Goal: Information Seeking & Learning: Learn about a topic

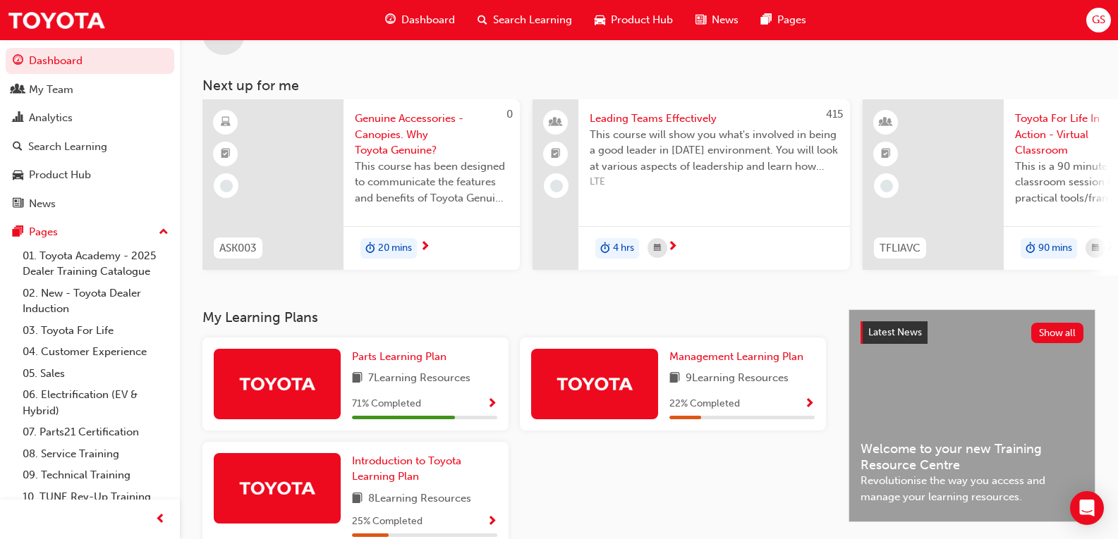
scroll to position [71, 0]
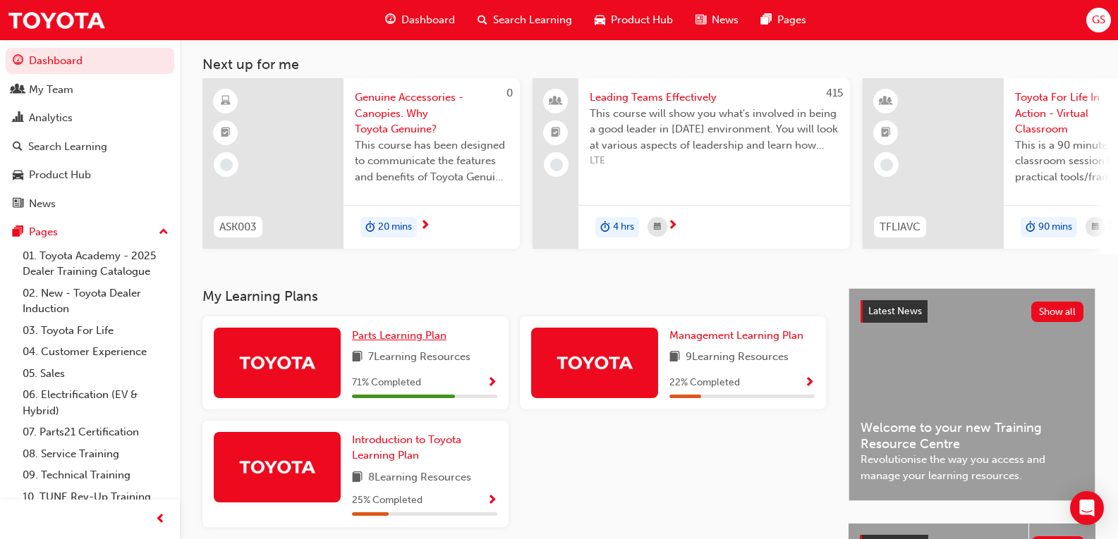
click at [417, 342] on span "Parts Learning Plan" at bounding box center [399, 335] width 94 height 13
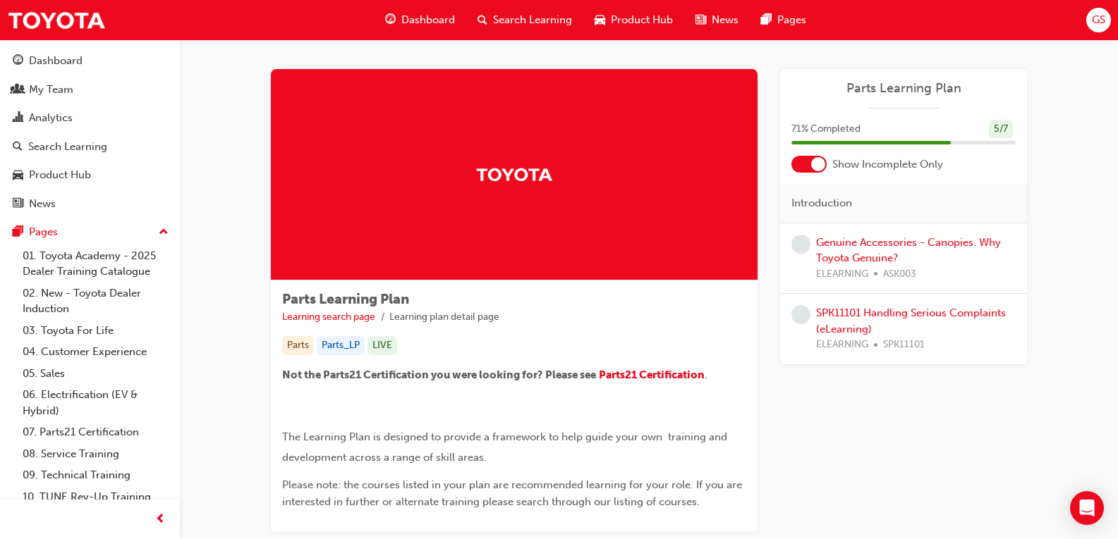
scroll to position [100, 0]
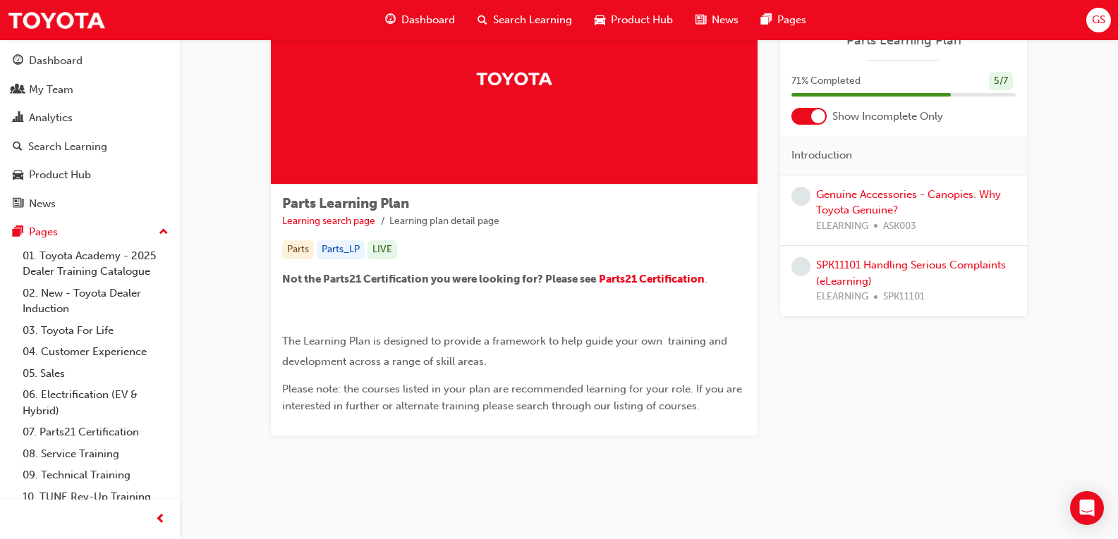
click at [874, 201] on div "Genuine Accessories - Canopies. Why Toyota Genuine? ELEARNING ASK003" at bounding box center [916, 211] width 200 height 48
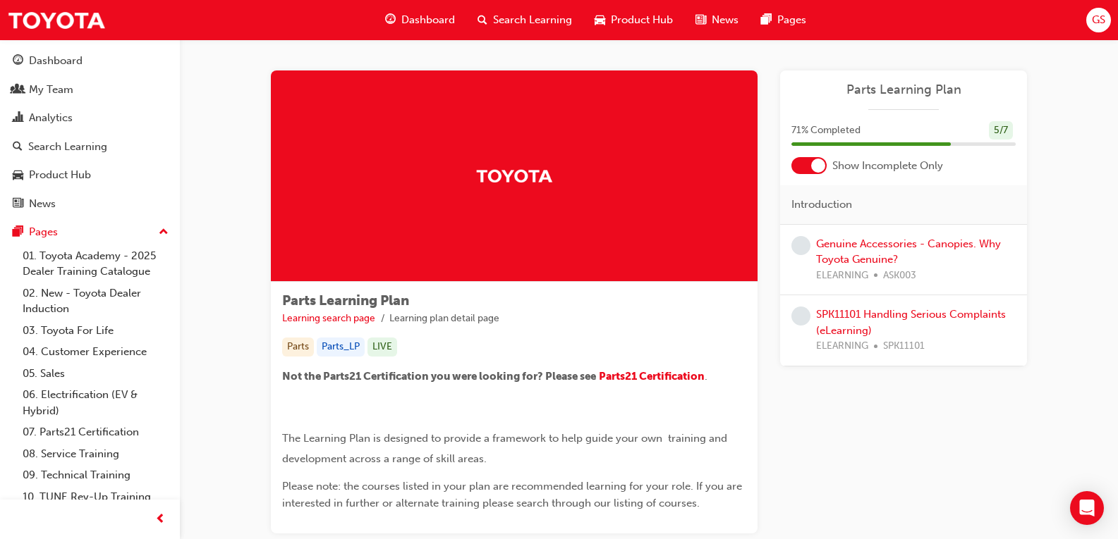
scroll to position [0, 0]
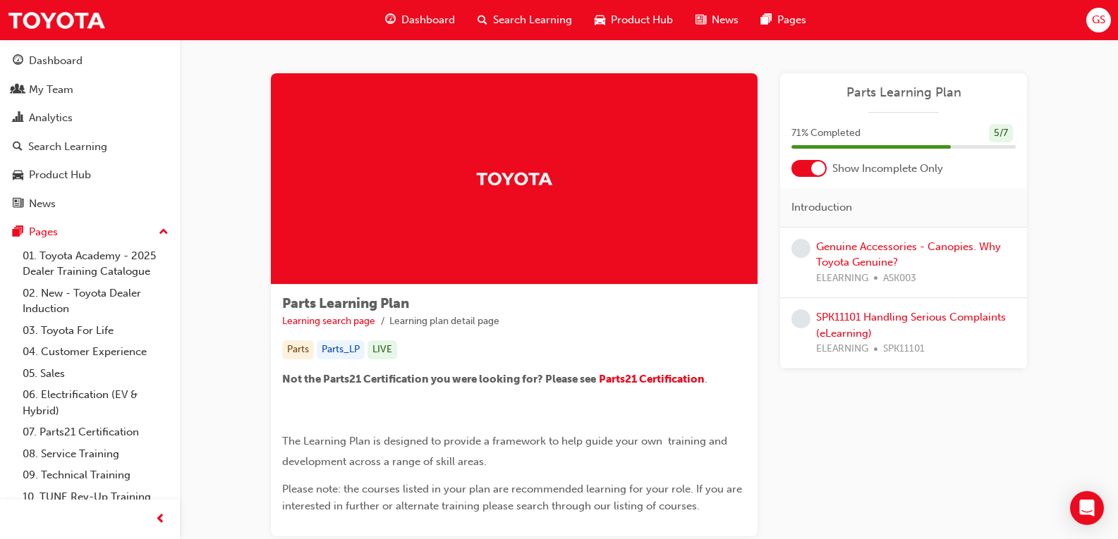
click at [418, 17] on span "Dashboard" at bounding box center [428, 20] width 54 height 16
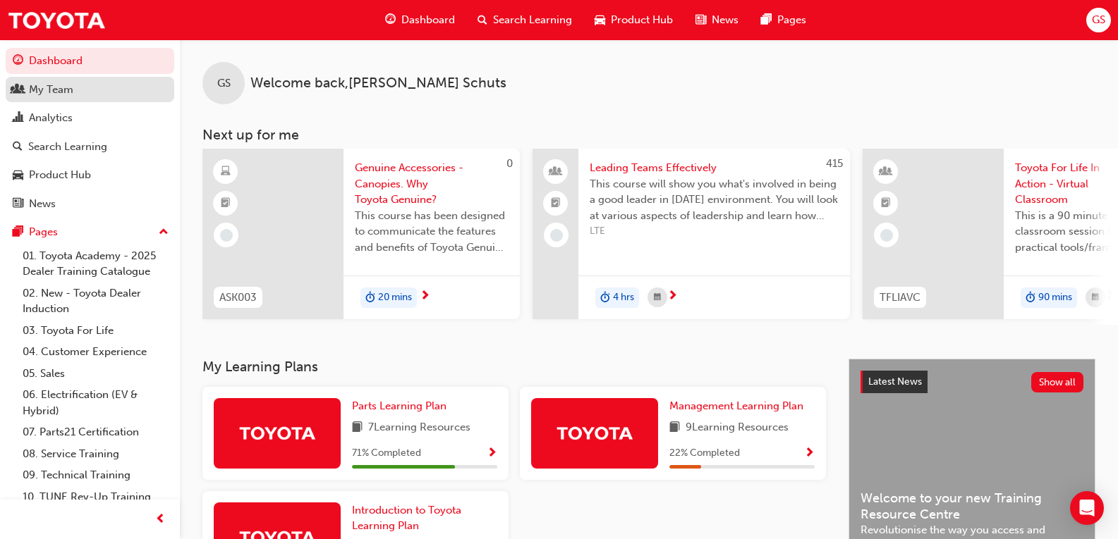
click at [62, 95] on div "My Team" at bounding box center [51, 90] width 44 height 16
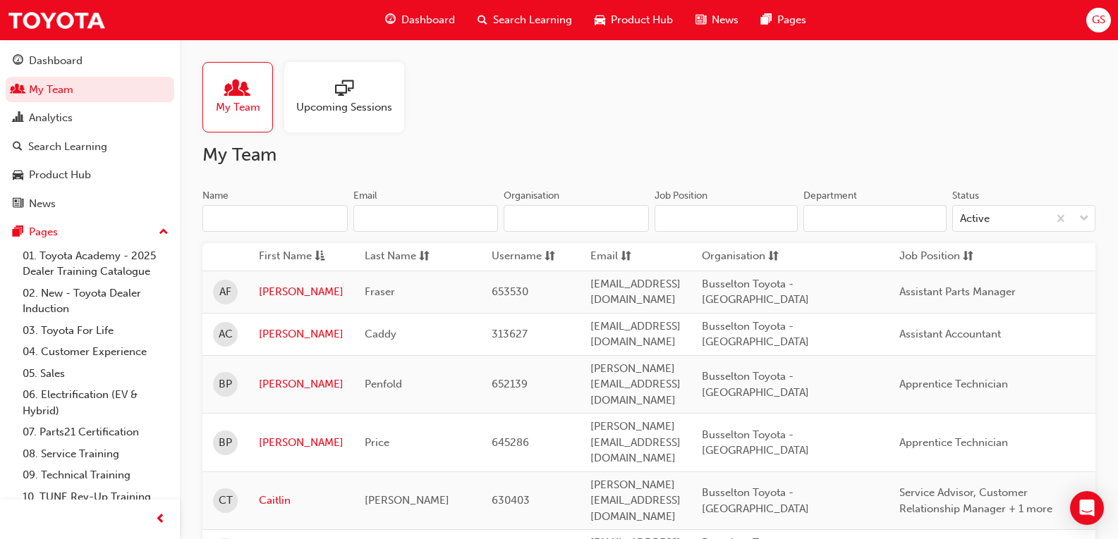
click at [252, 109] on span "My Team" at bounding box center [238, 107] width 44 height 16
click at [415, 18] on span "Dashboard" at bounding box center [428, 20] width 54 height 16
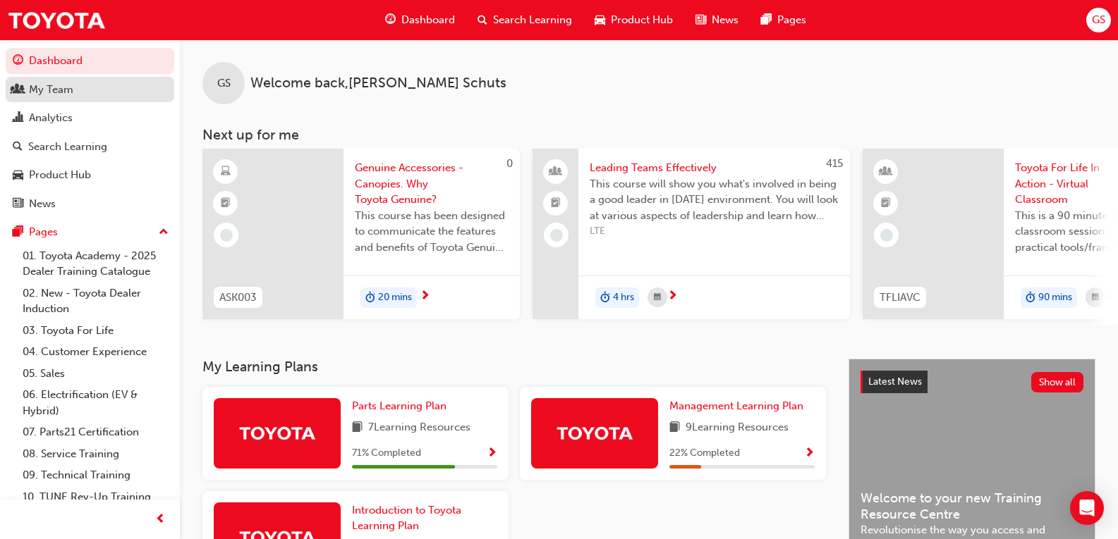
click at [59, 92] on div "My Team" at bounding box center [51, 90] width 44 height 16
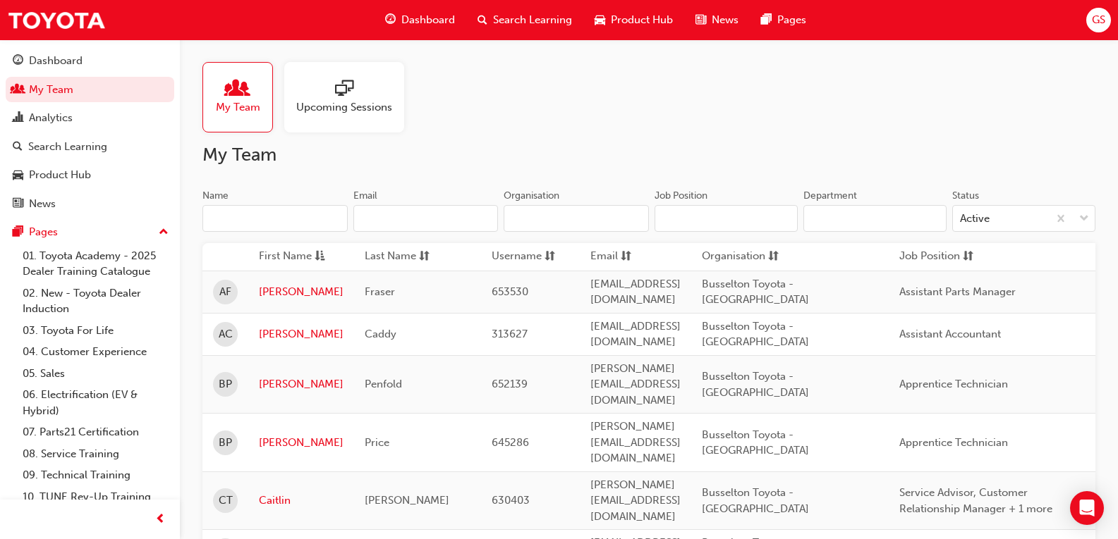
click at [336, 105] on span "Upcoming Sessions" at bounding box center [344, 107] width 96 height 16
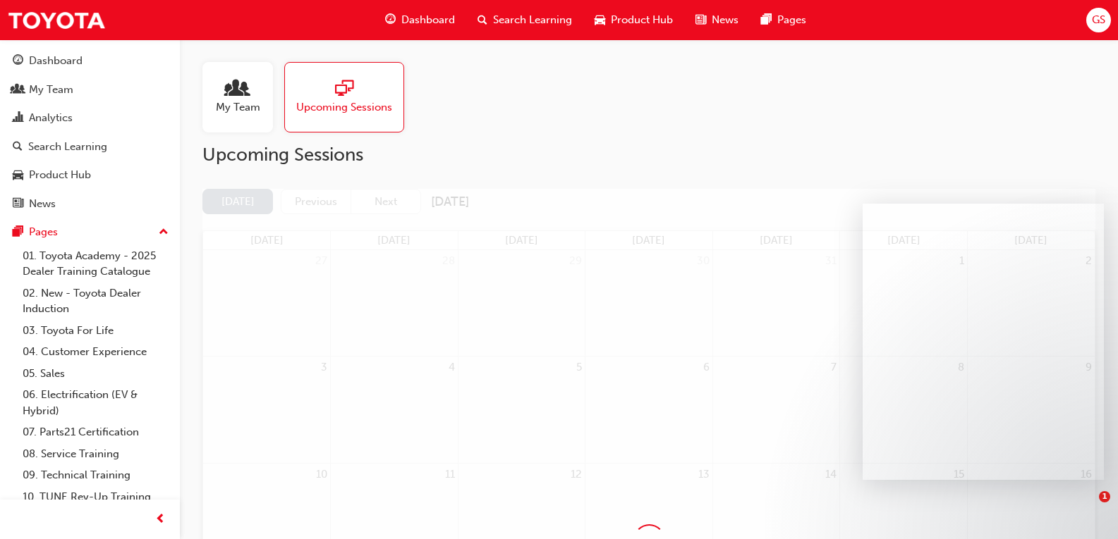
click at [262, 101] on div "My Team" at bounding box center [237, 97] width 71 height 71
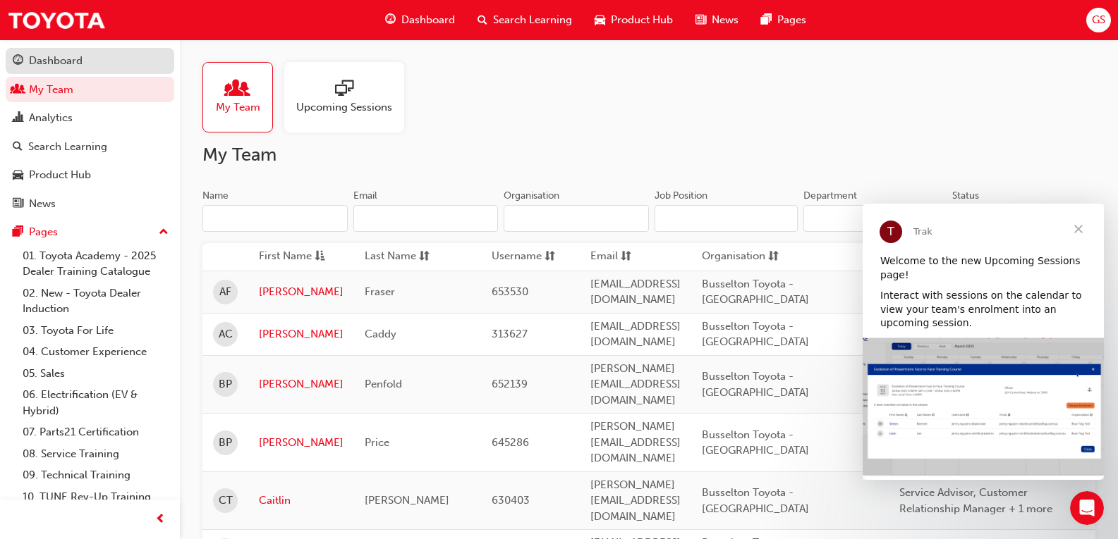
click at [59, 59] on div "Dashboard" at bounding box center [56, 61] width 54 height 16
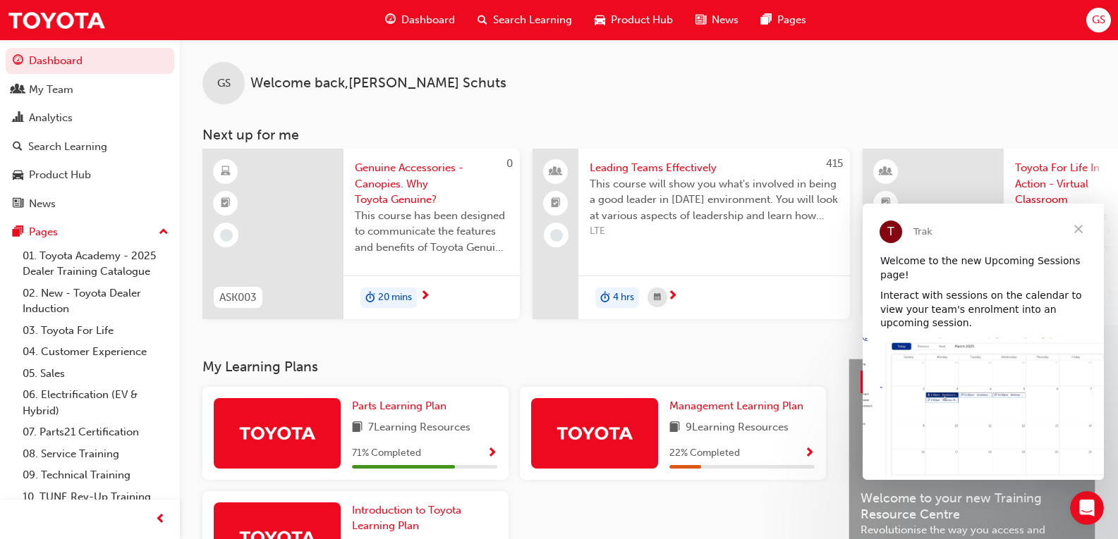
click at [1082, 231] on span "Close" at bounding box center [1078, 229] width 51 height 51
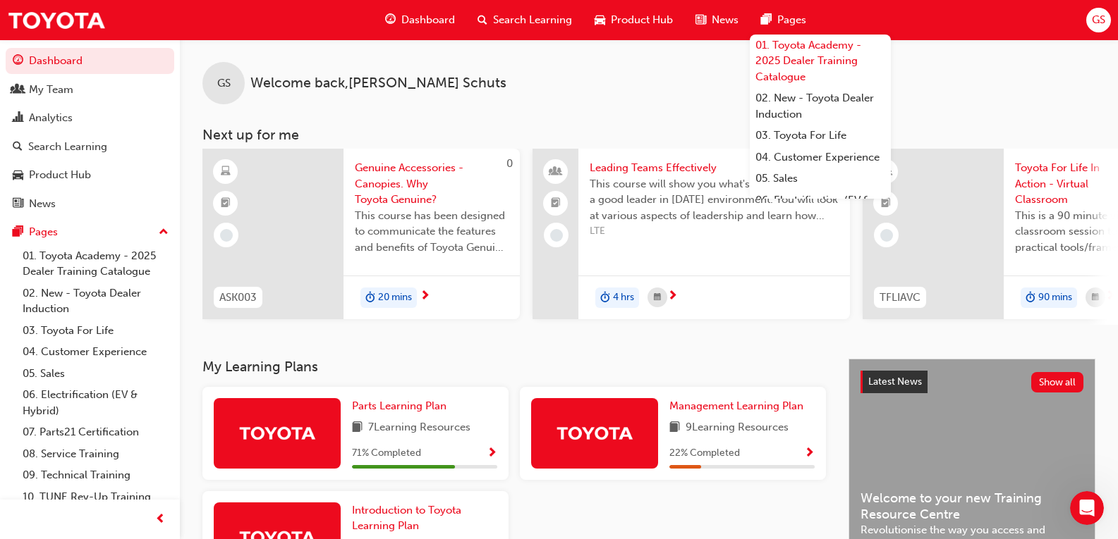
click at [802, 48] on link "01. Toyota Academy - 2025 Dealer Training Catalogue" at bounding box center [820, 62] width 141 height 54
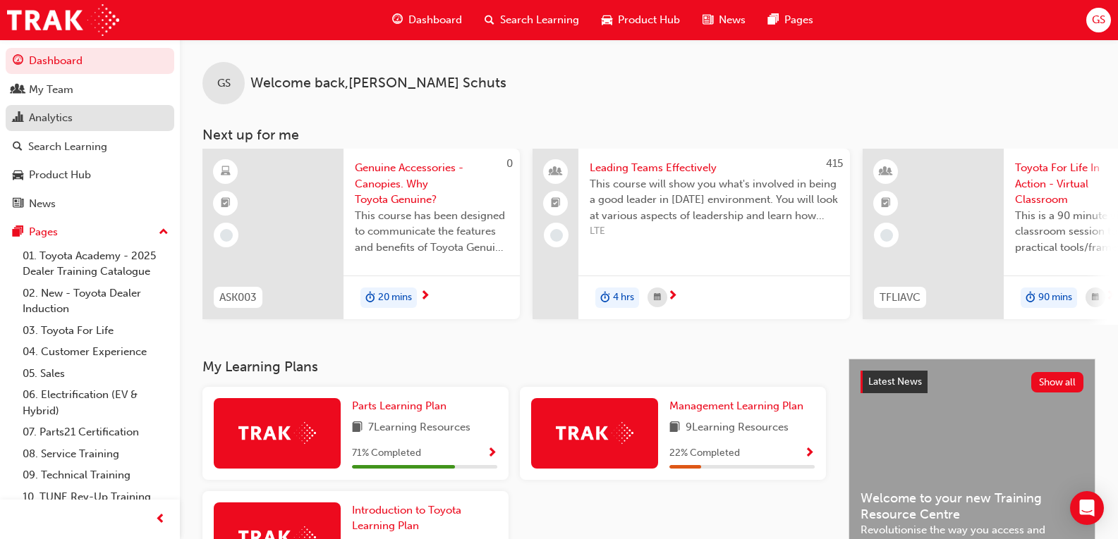
click at [51, 115] on div "Analytics" at bounding box center [51, 118] width 44 height 16
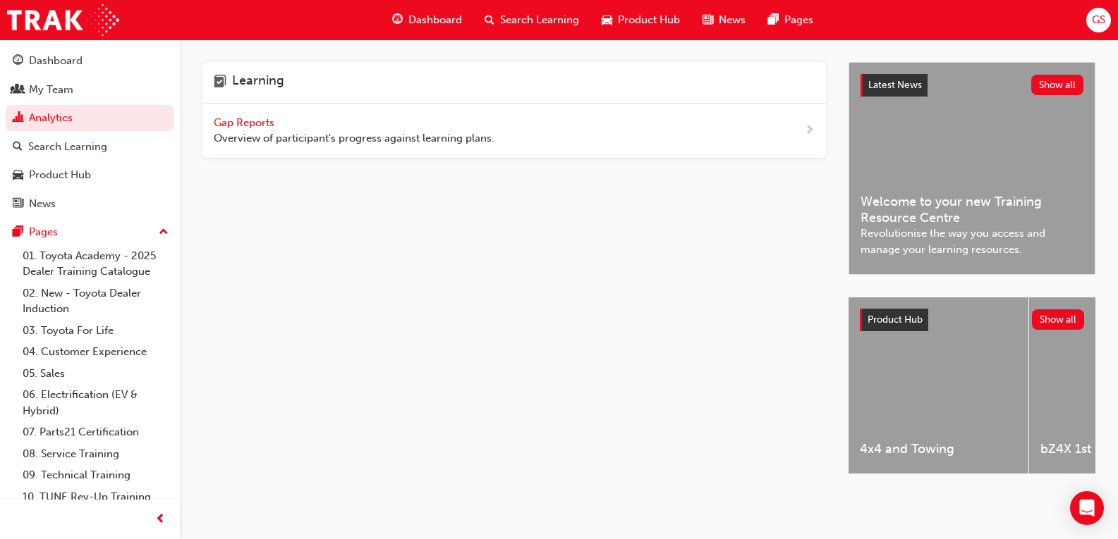
click at [807, 128] on span "next-icon" at bounding box center [809, 131] width 11 height 18
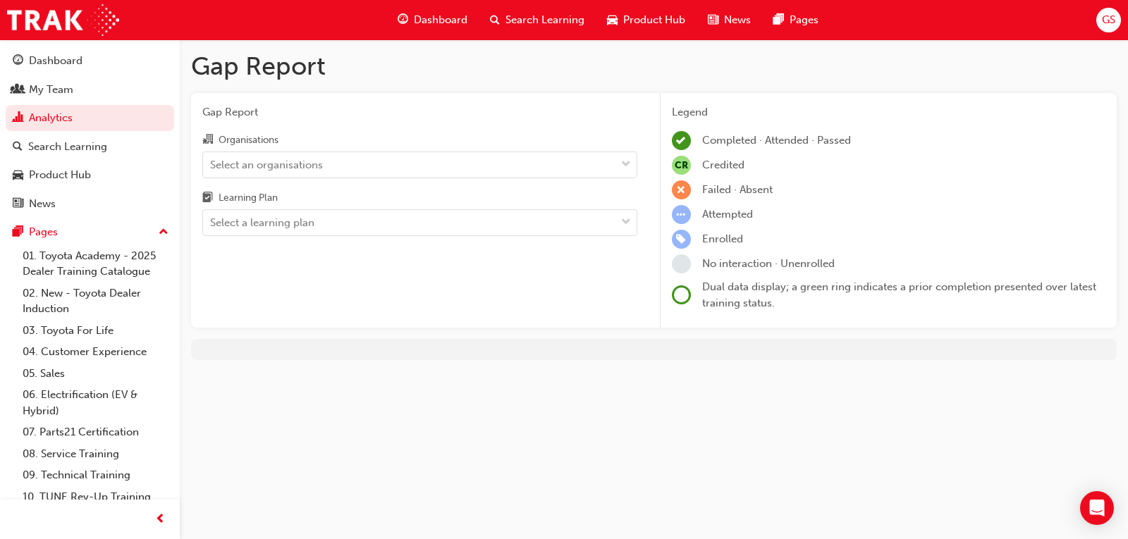
click at [638, 164] on div "Gap Report Organisations Select an organisations Learning Plan Select a learnin…" at bounding box center [420, 211] width 458 height 236
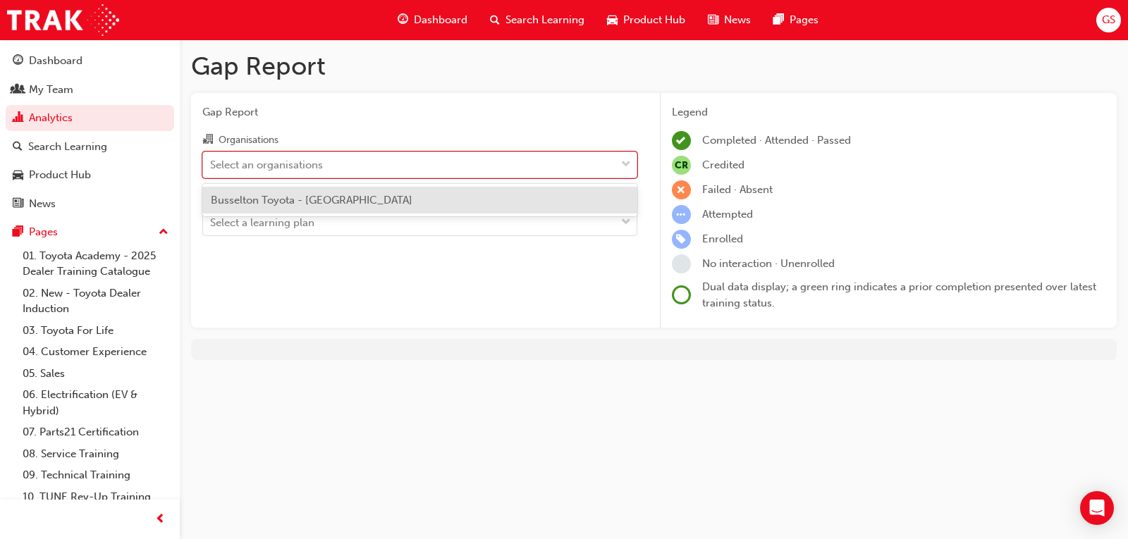
click at [631, 164] on div at bounding box center [626, 164] width 21 height 25
click at [212, 164] on input "Organisations option Busselton Toyota - BUSSELTON focused, 1 of 1. 1 result ava…" at bounding box center [210, 164] width 1 height 12
click at [358, 198] on span "Busselton Toyota - BUSSELTON" at bounding box center [312, 200] width 202 height 13
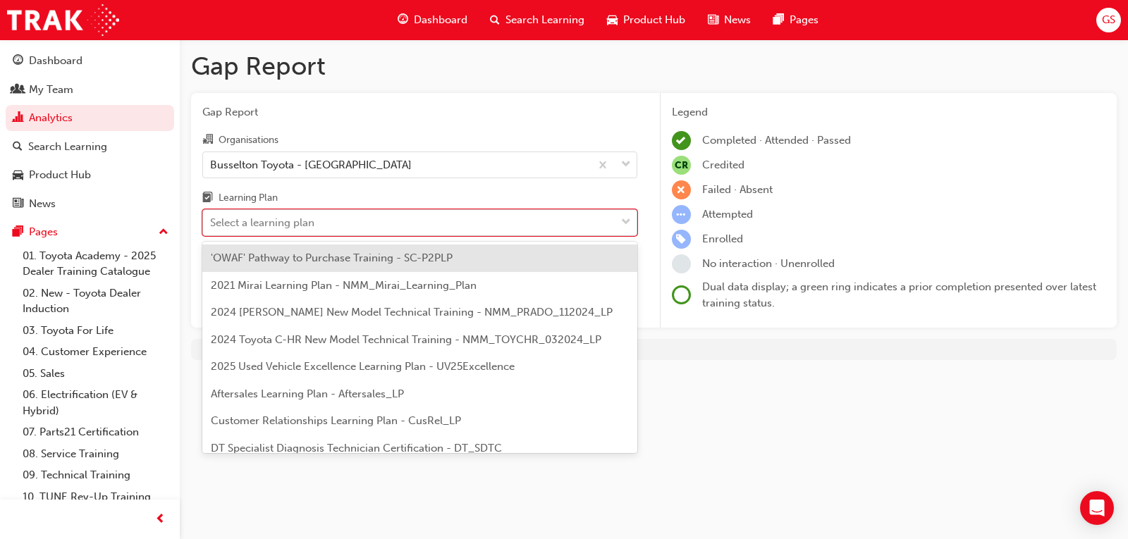
click at [623, 218] on span "down-icon" at bounding box center [626, 223] width 10 height 18
click at [212, 218] on input "Learning Plan option 'OWAF' Pathway to Purchase Training - SC-P2PLP focused, 1 …" at bounding box center [210, 222] width 1 height 12
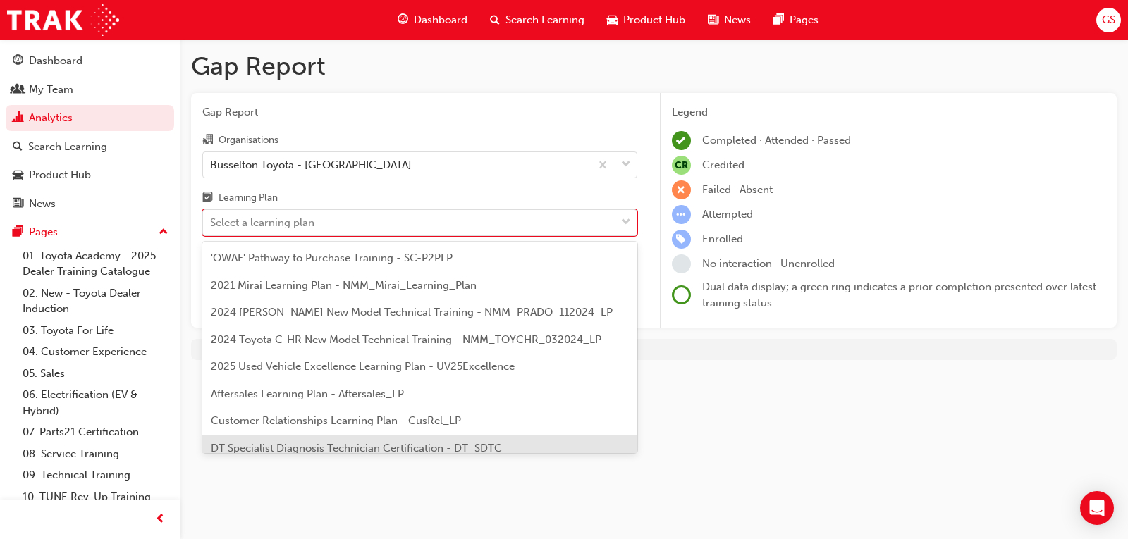
click at [819, 449] on div "Gap Report Gap Report Organisations Busselton Toyota - BUSSELTON Learning Plan …" at bounding box center [564, 269] width 1128 height 539
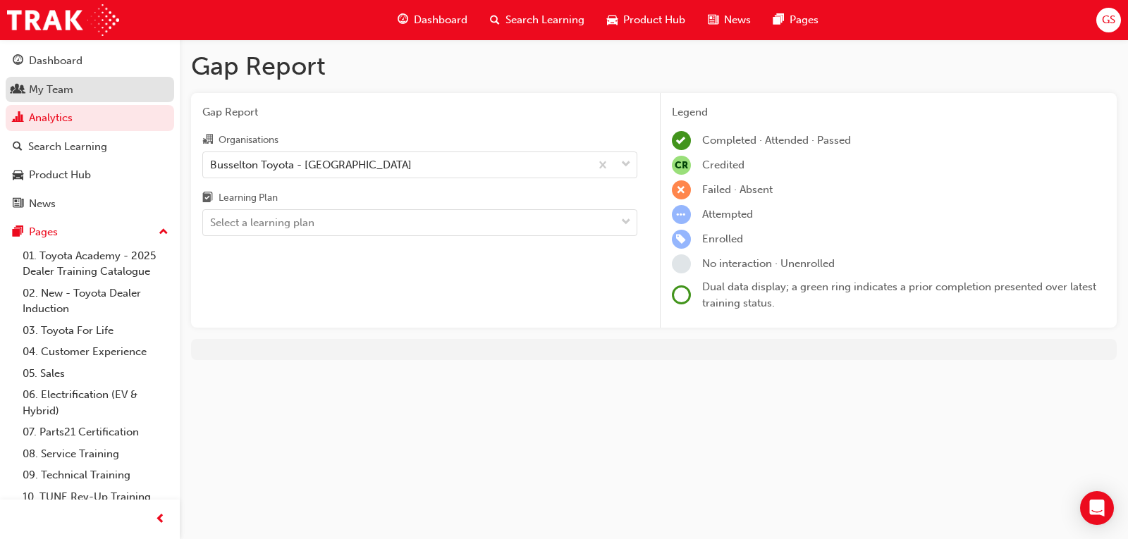
click at [46, 85] on div "My Team" at bounding box center [51, 90] width 44 height 16
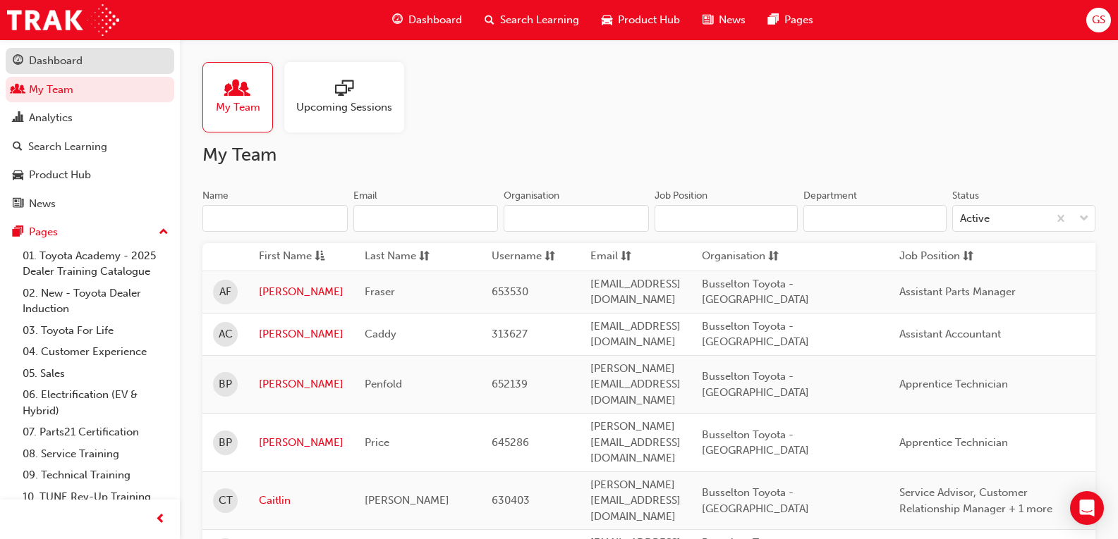
click at [51, 54] on div "Dashboard" at bounding box center [56, 61] width 54 height 16
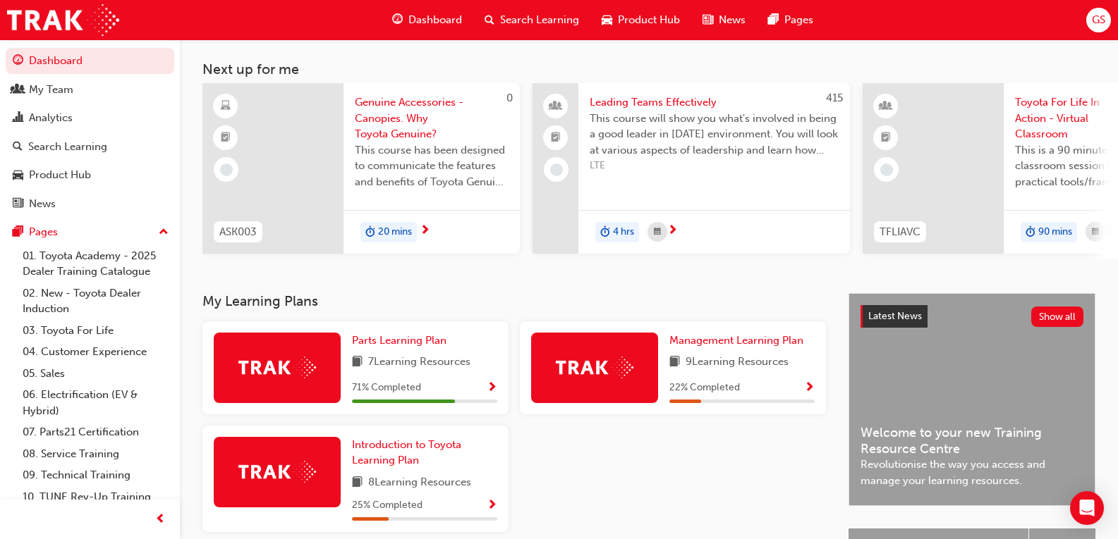
scroll to position [141, 0]
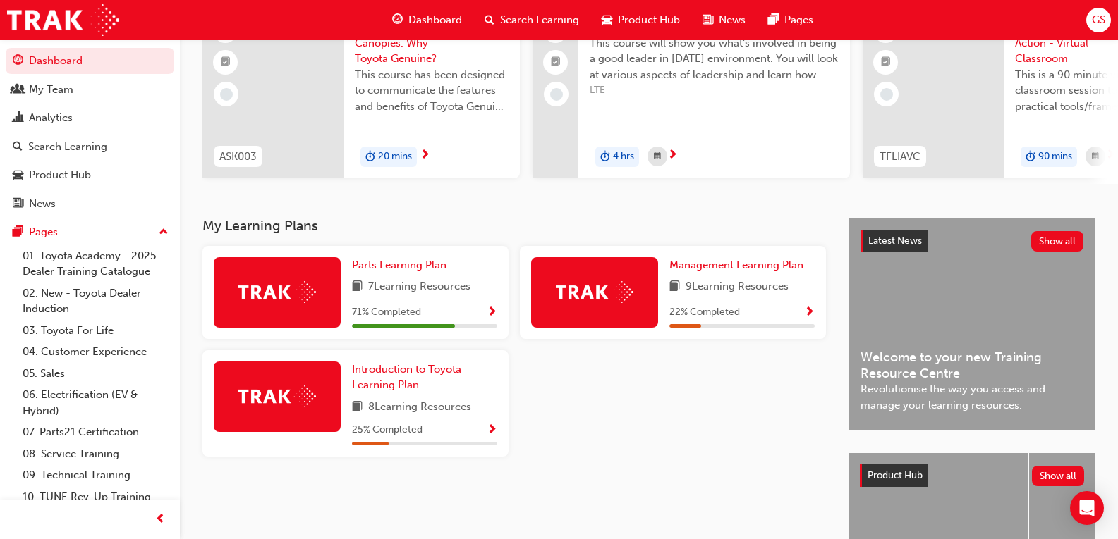
click at [807, 313] on span "Show Progress" at bounding box center [809, 313] width 11 height 13
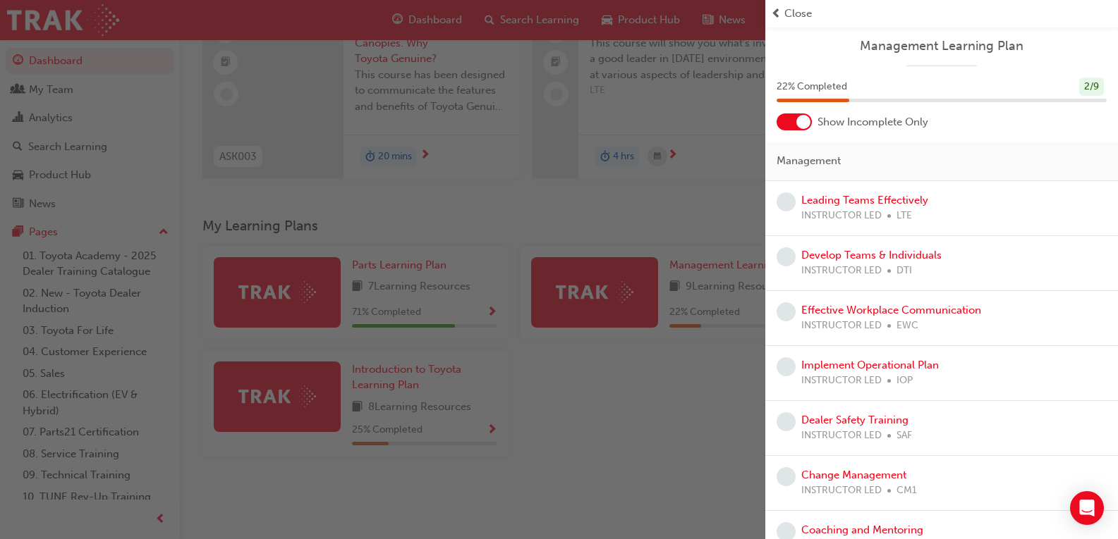
click at [530, 410] on div "button" at bounding box center [382, 269] width 765 height 539
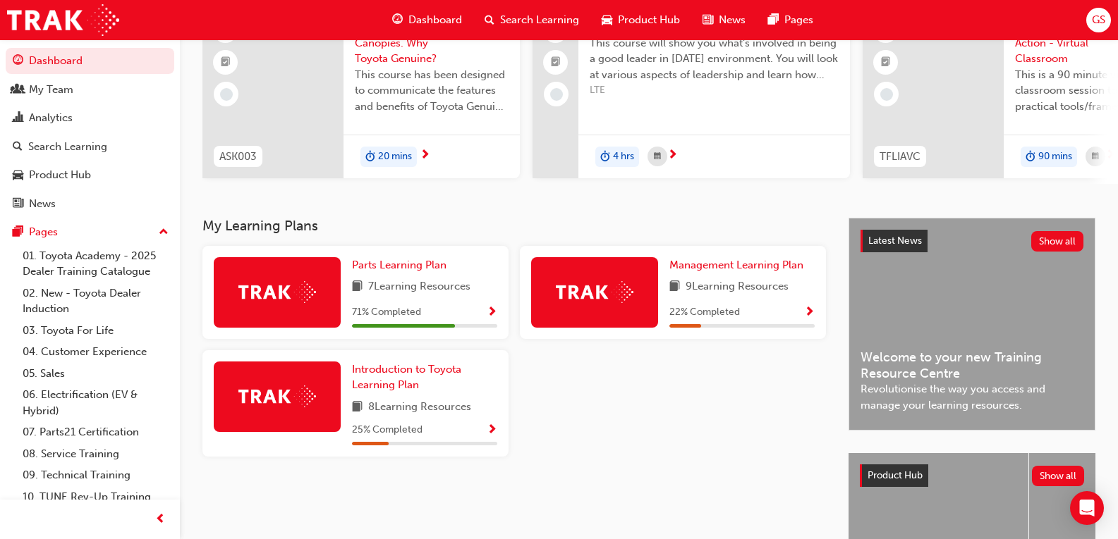
scroll to position [0, 0]
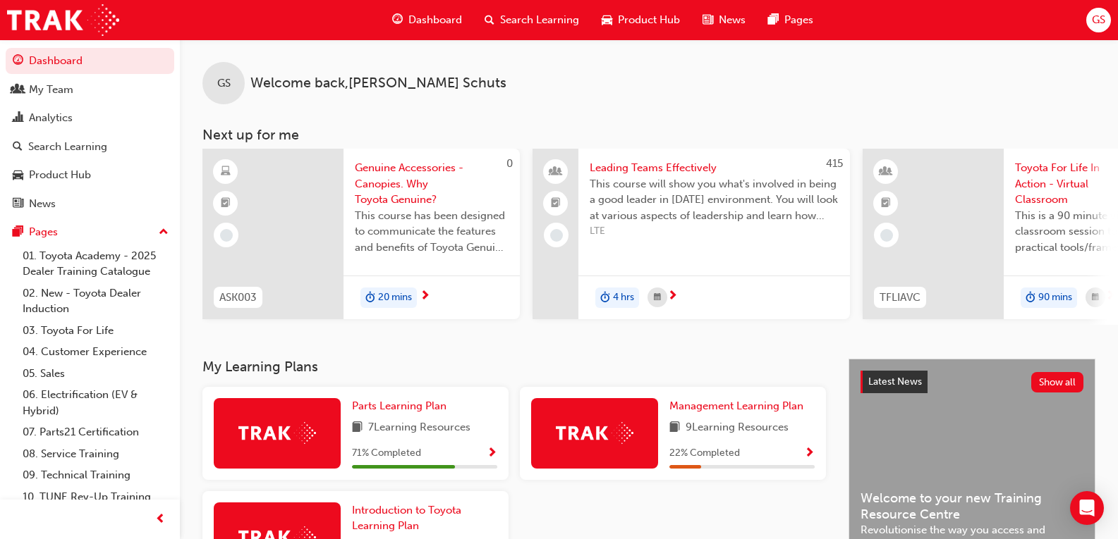
click at [542, 16] on span "Search Learning" at bounding box center [539, 20] width 79 height 16
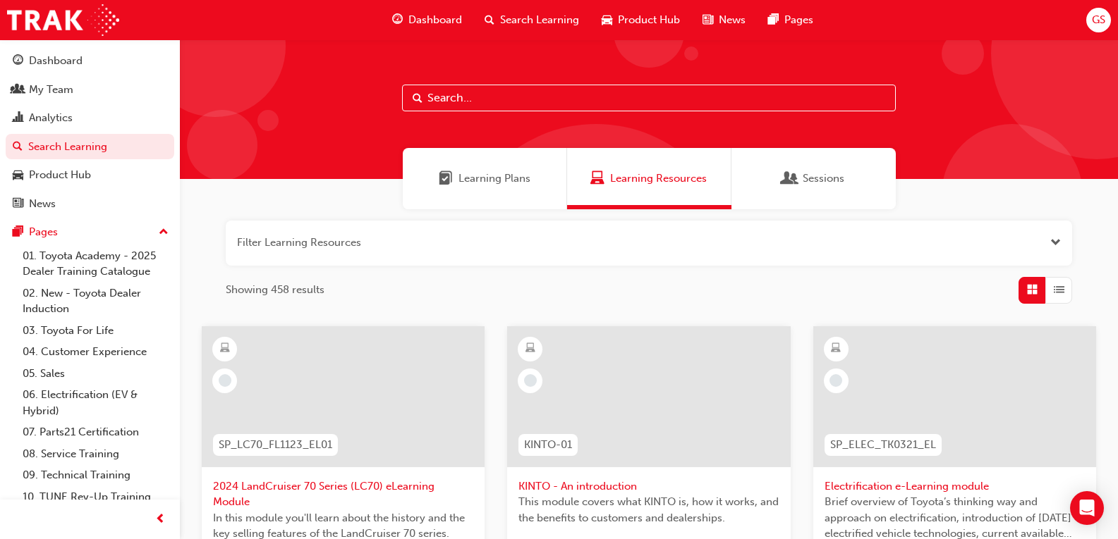
click at [390, 243] on button "button" at bounding box center [649, 243] width 846 height 45
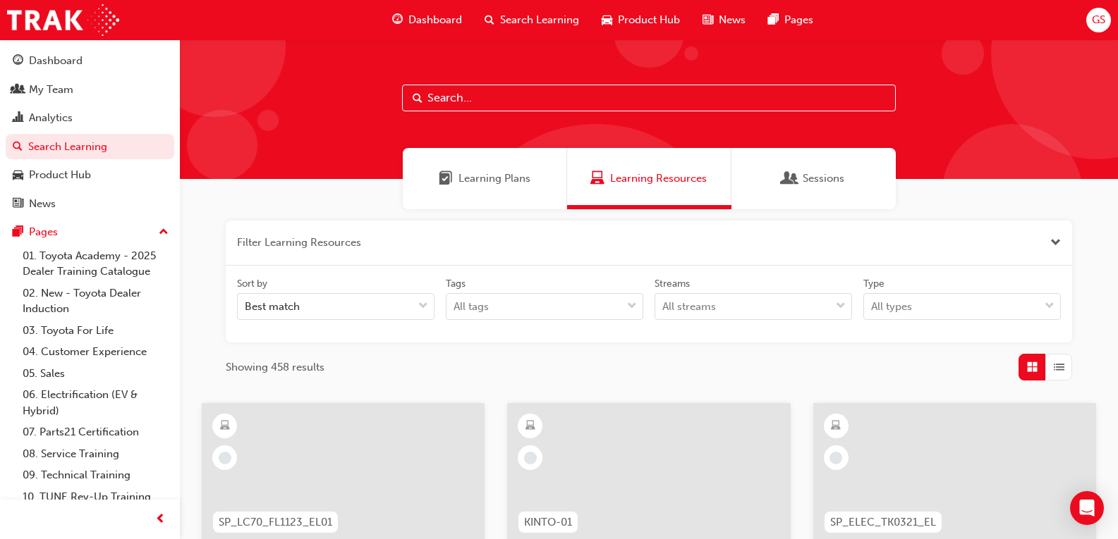
click at [475, 87] on input "text" at bounding box center [649, 98] width 494 height 27
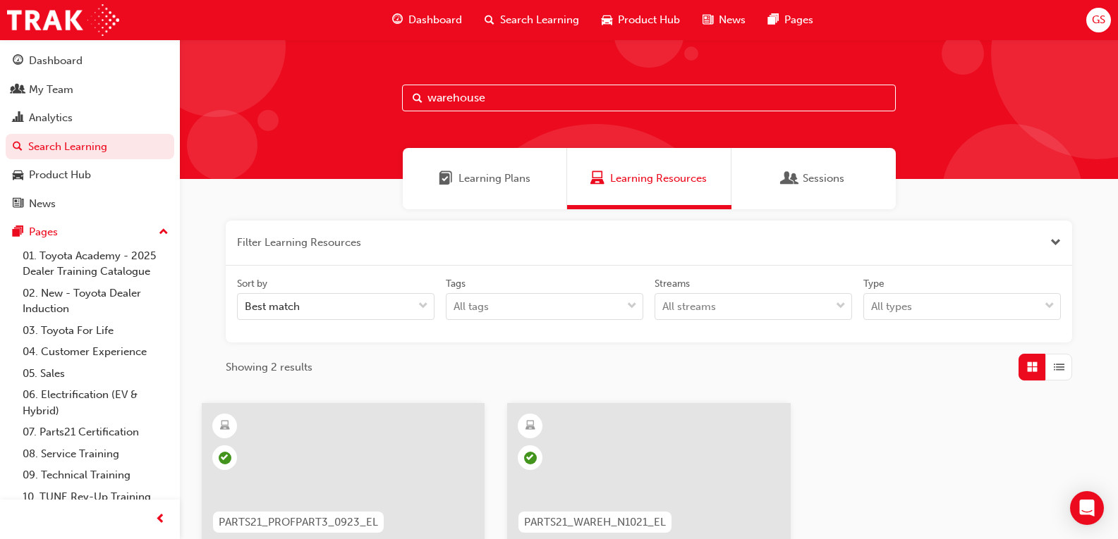
click at [495, 92] on input "warehouse" at bounding box center [649, 98] width 494 height 27
type input "w"
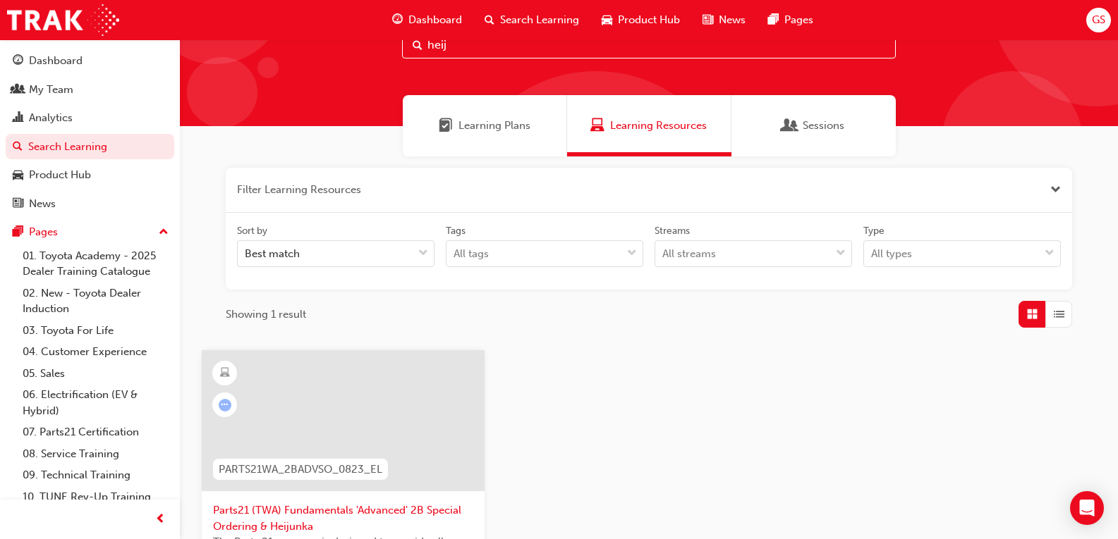
scroll to position [141, 0]
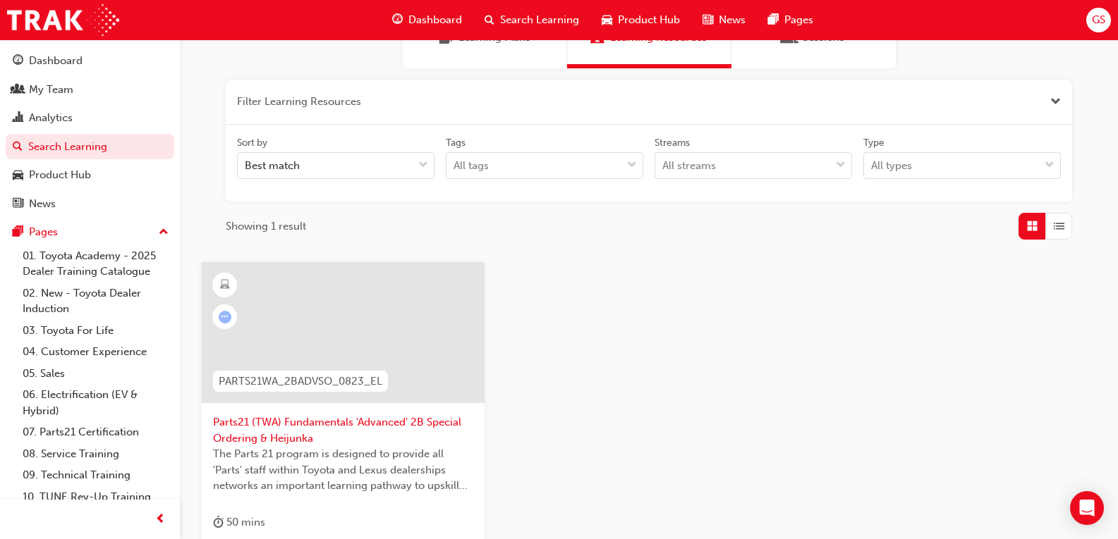
type input "heij"
click at [403, 424] on span "Parts21 (TWA) Fundamentals 'Advanced' 2B Special Ordering & Heijunka" at bounding box center [343, 431] width 260 height 32
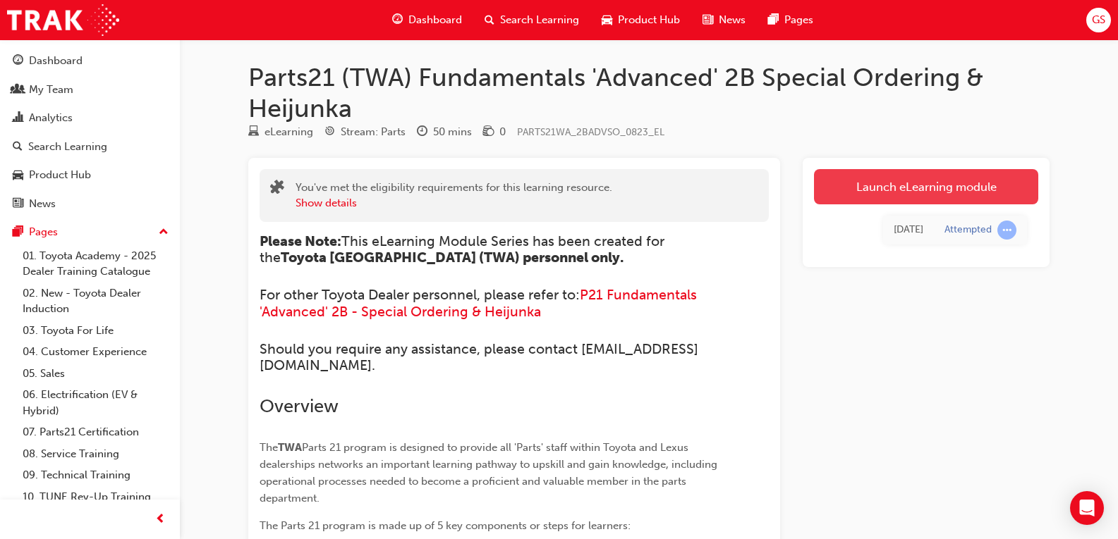
click at [953, 186] on link "Launch eLearning module" at bounding box center [926, 186] width 224 height 35
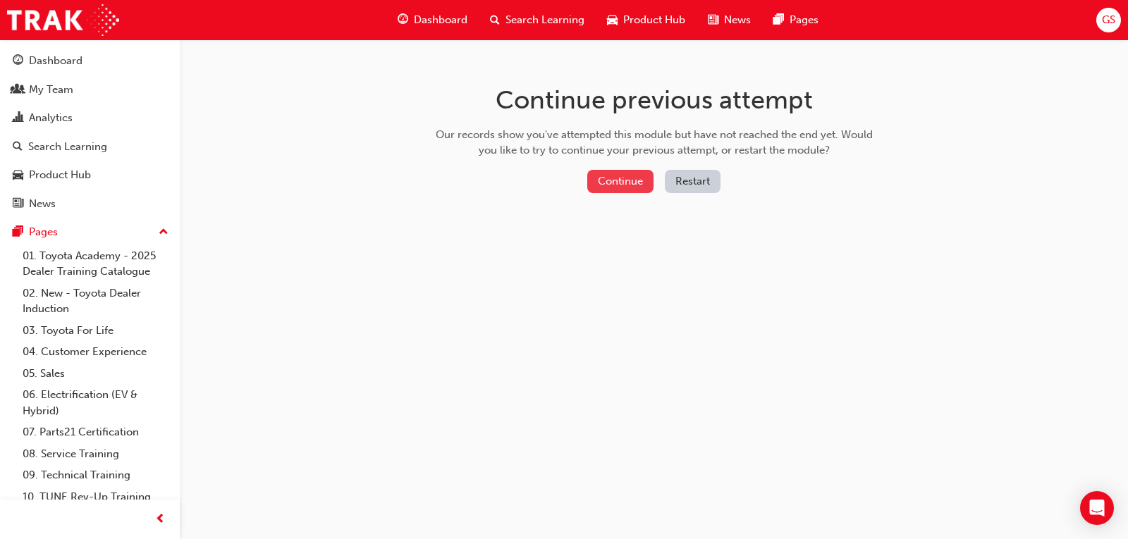
click at [625, 188] on button "Continue" at bounding box center [620, 181] width 66 height 23
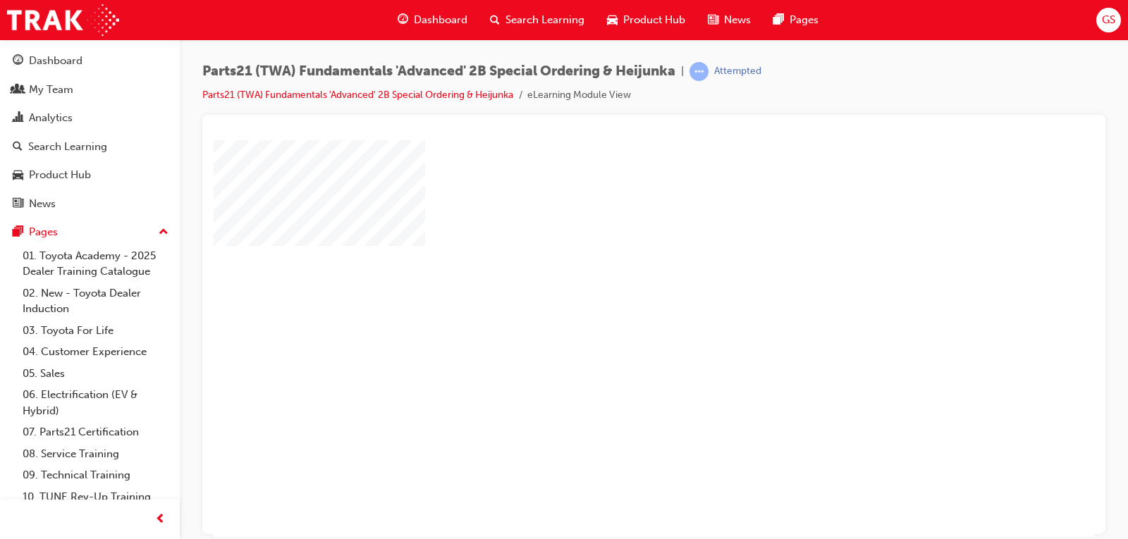
click at [613, 298] on div "play" at bounding box center [613, 298] width 0 height 0
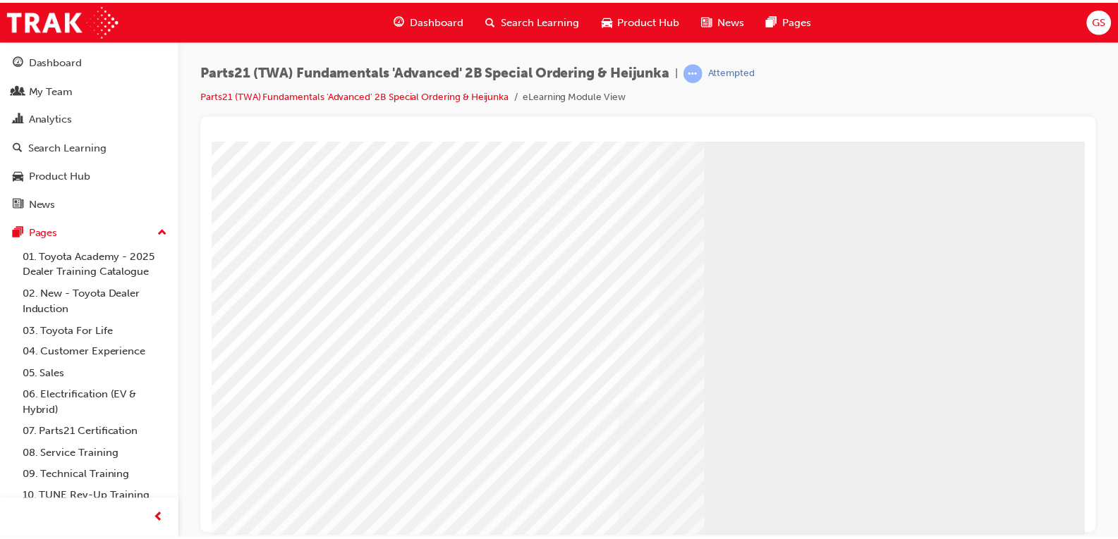
scroll to position [142, 0]
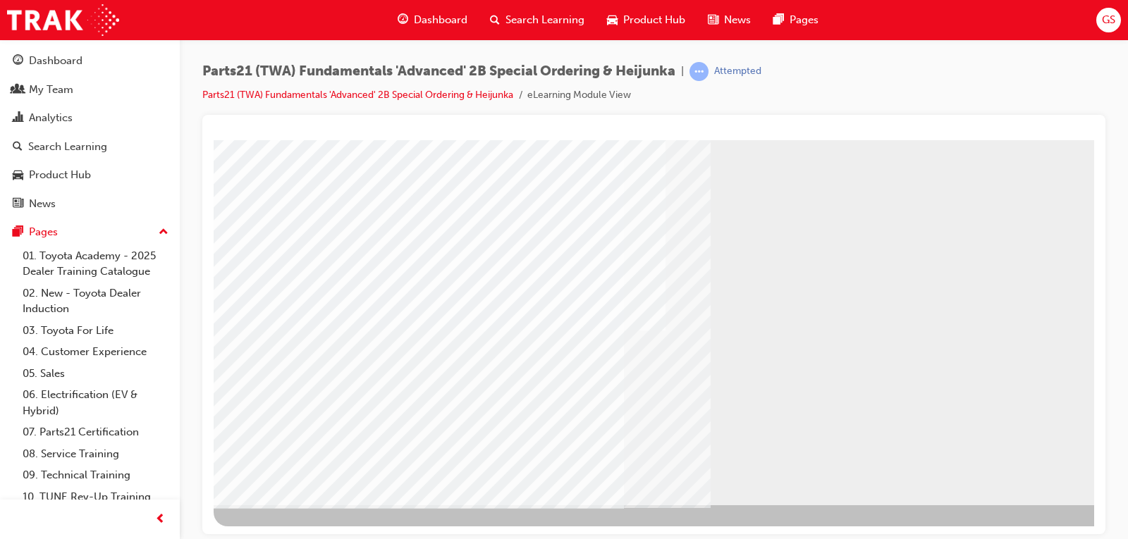
click at [437, 90] on link "Parts21 (TWA) Fundamentals 'Advanced' 2B Special Ordering & Heijunka" at bounding box center [357, 95] width 311 height 12
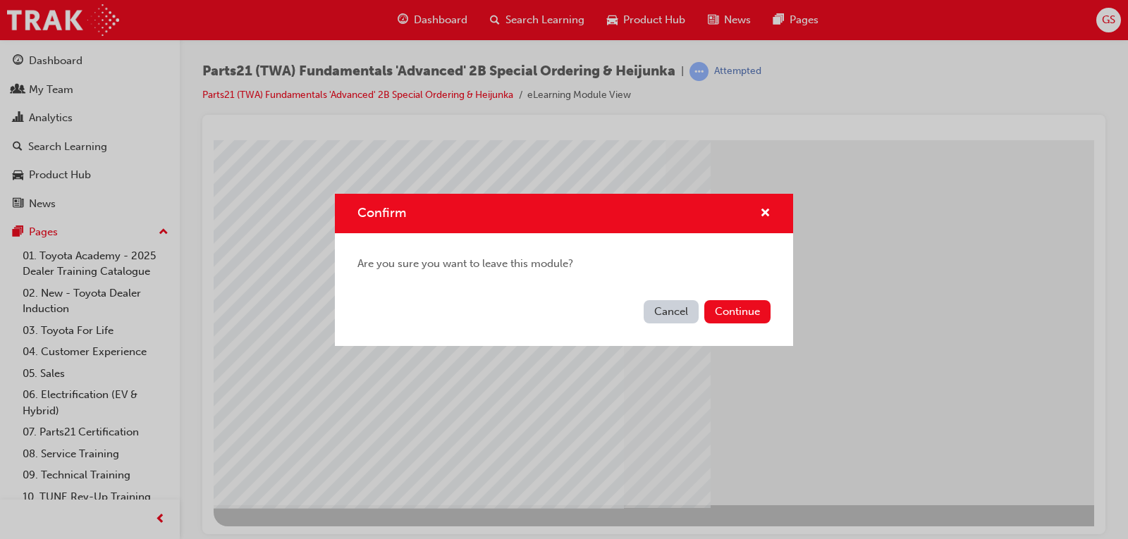
click at [673, 307] on button "Cancel" at bounding box center [671, 311] width 55 height 23
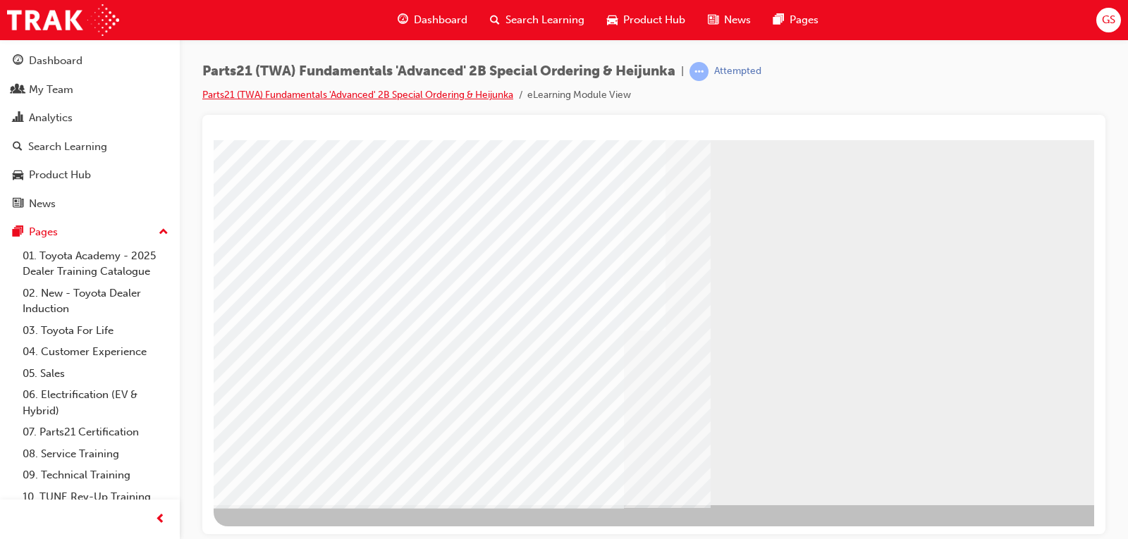
click at [309, 94] on link "Parts21 (TWA) Fundamentals 'Advanced' 2B Special Ordering & Heijunka" at bounding box center [357, 95] width 311 height 12
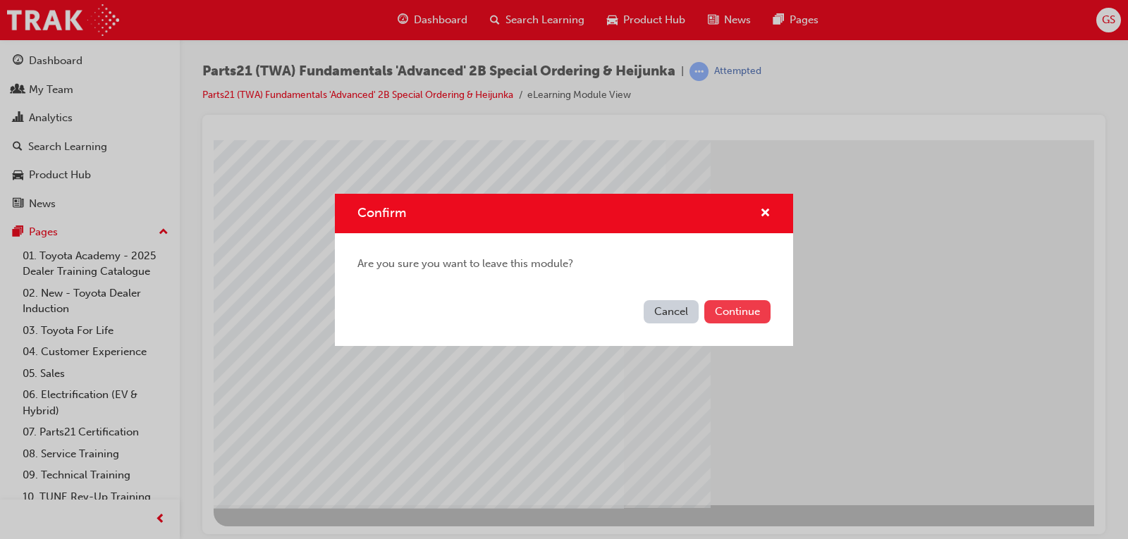
click at [730, 312] on button "Continue" at bounding box center [737, 311] width 66 height 23
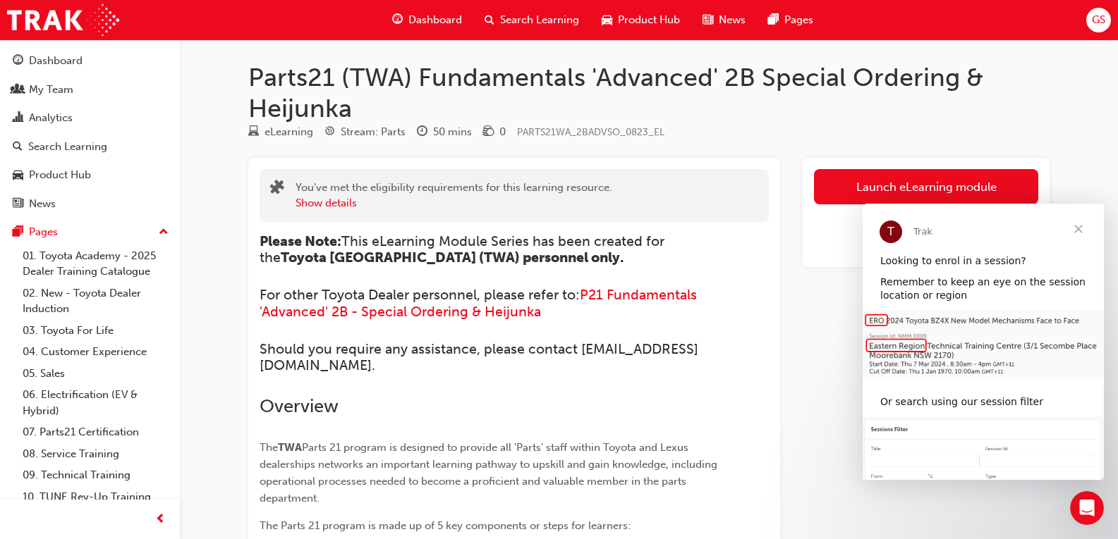
click at [1078, 226] on span "Close" at bounding box center [1078, 229] width 51 height 51
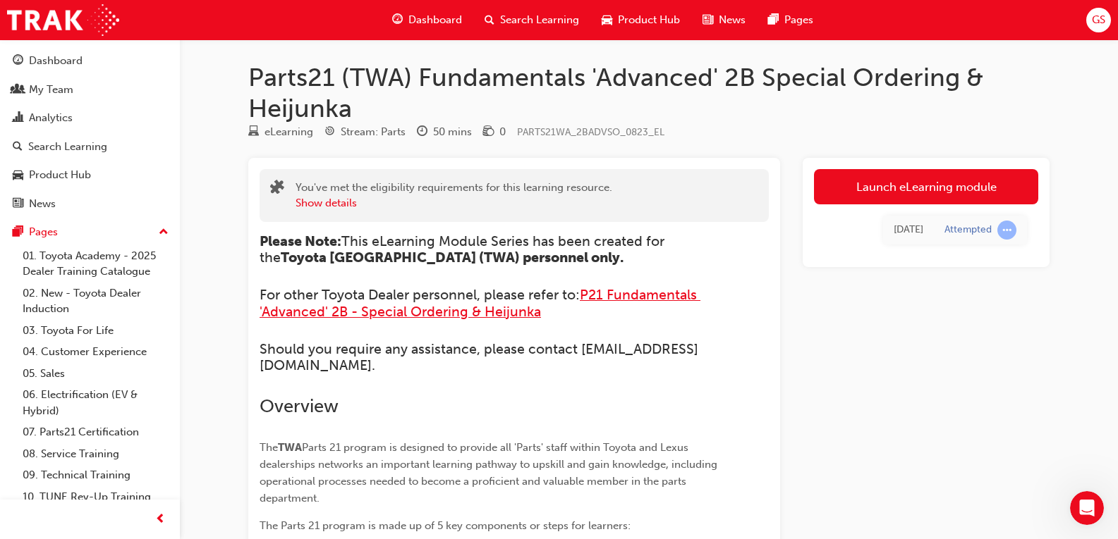
click at [643, 299] on span "P21 Fundamentals 'Advanced' 2B - Special Ordering & Heijunka" at bounding box center [479, 303] width 441 height 32
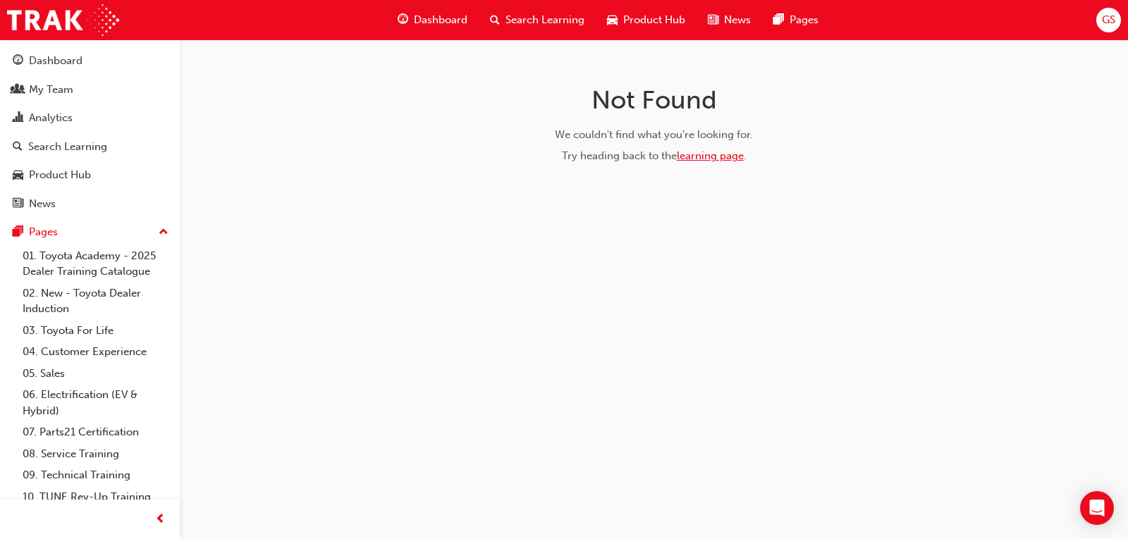
click at [721, 159] on link "learning page" at bounding box center [710, 155] width 67 height 13
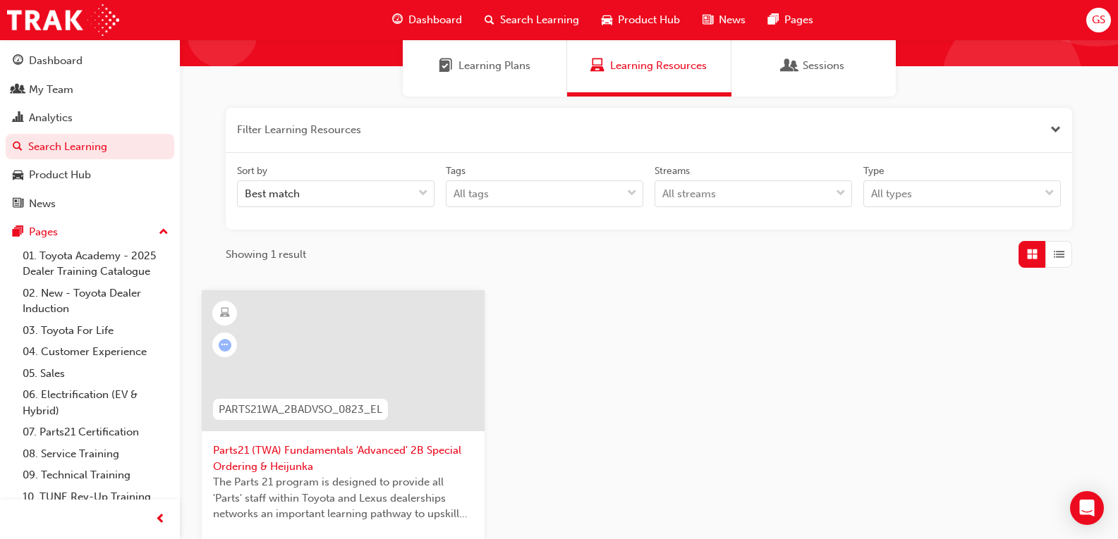
scroll to position [212, 0]
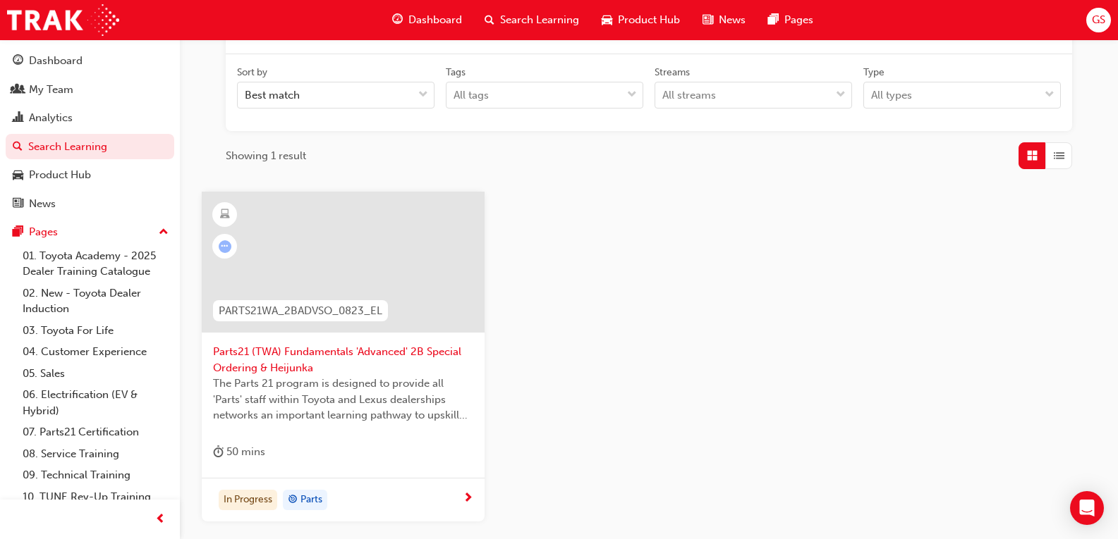
click at [348, 354] on span "Parts21 (TWA) Fundamentals 'Advanced' 2B Special Ordering & Heijunka" at bounding box center [343, 360] width 260 height 32
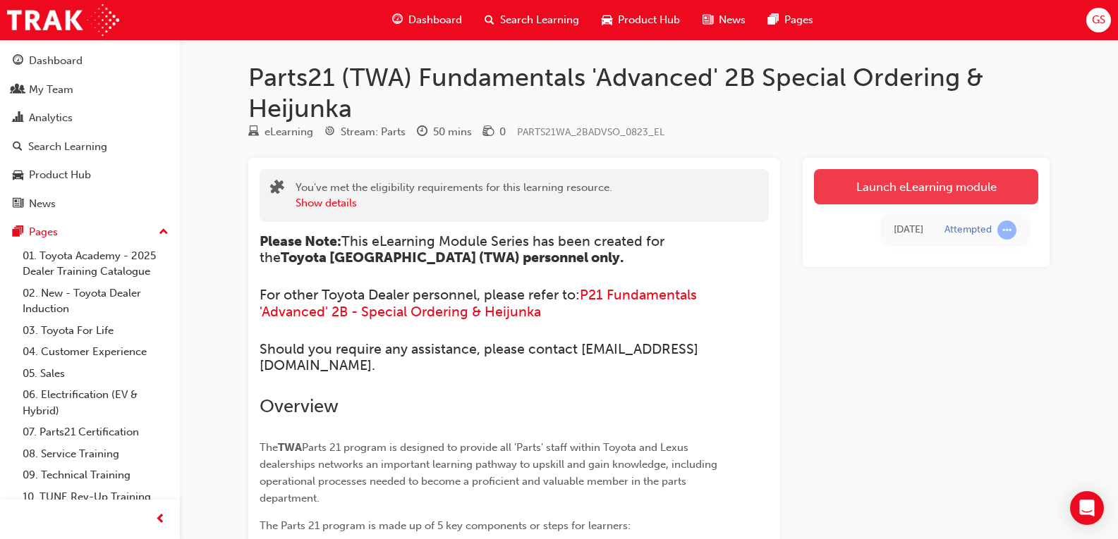
click at [876, 185] on link "Launch eLearning module" at bounding box center [926, 186] width 224 height 35
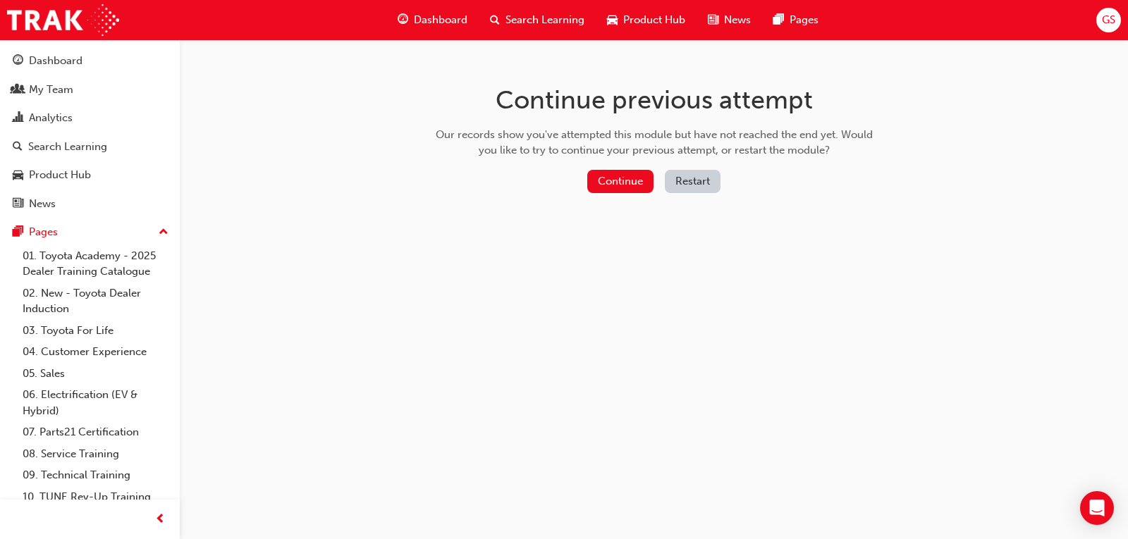
click at [687, 177] on button "Restart" at bounding box center [693, 181] width 56 height 23
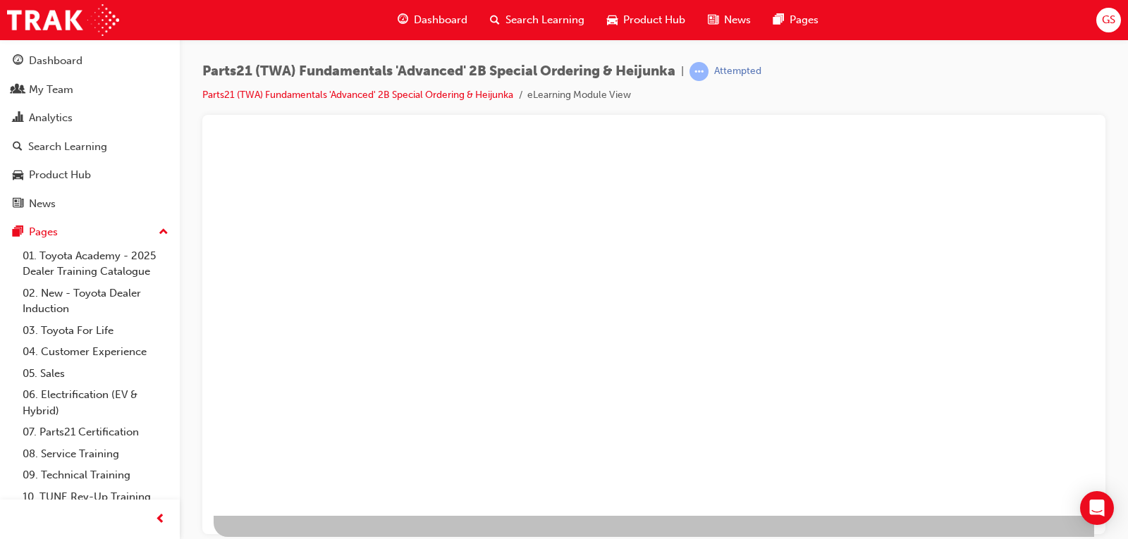
scroll to position [141, 0]
click at [613, 166] on div "play" at bounding box center [613, 166] width 0 height 0
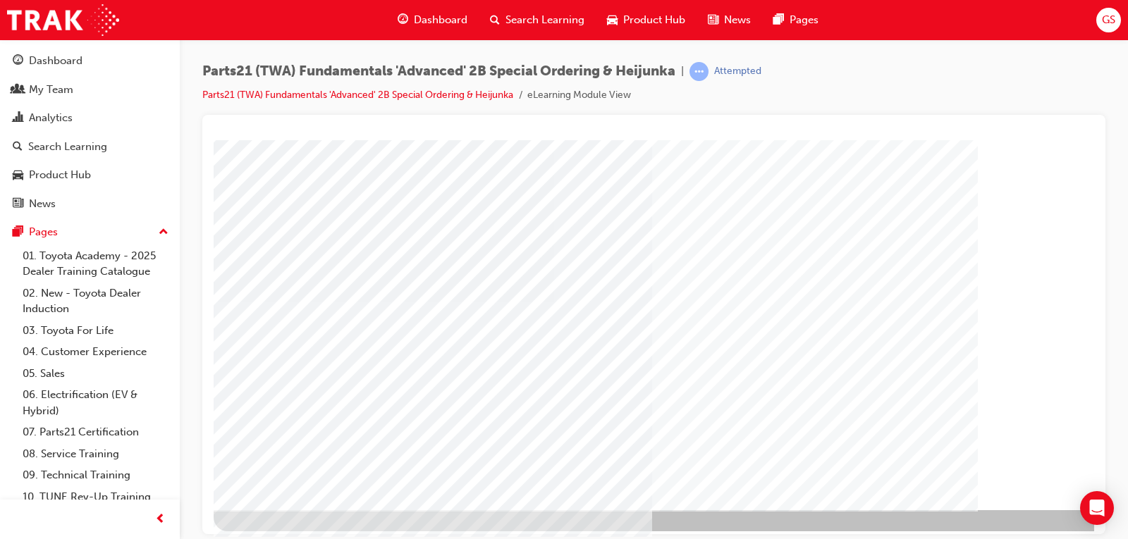
scroll to position [142, 0]
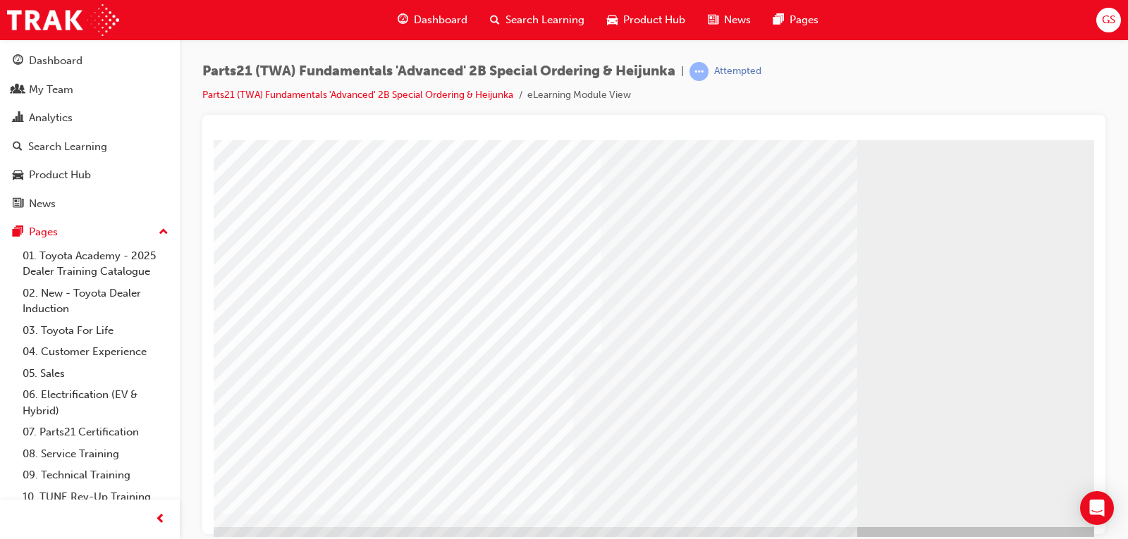
scroll to position [141, 0]
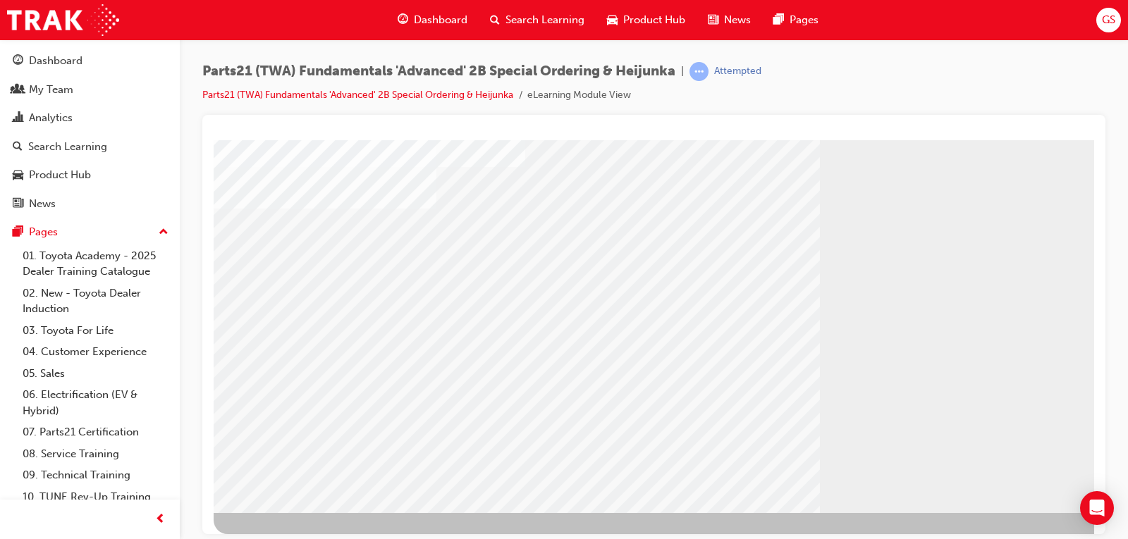
scroll to position [142, 0]
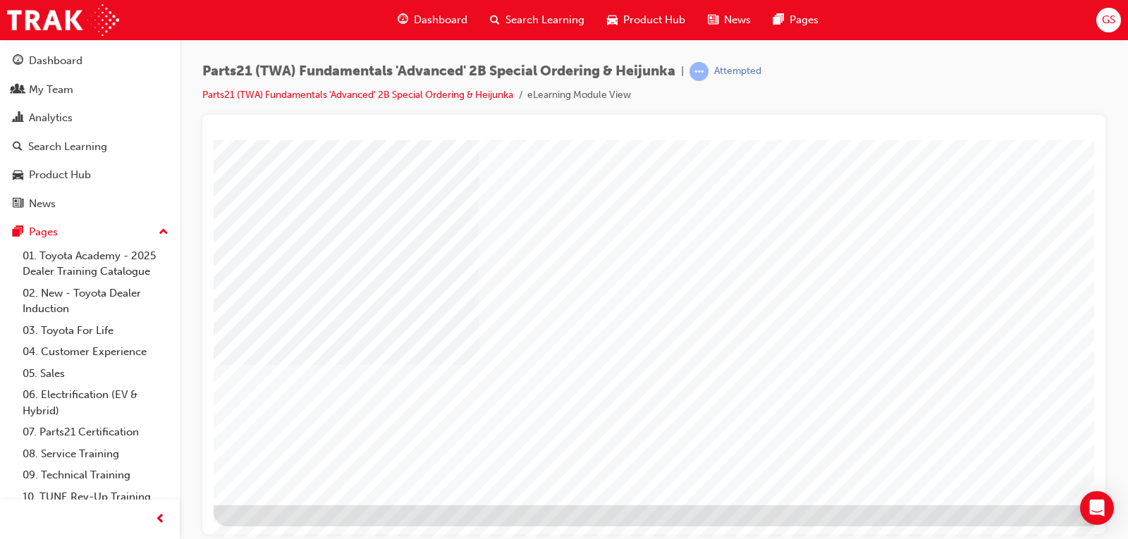
scroll to position [0, 0]
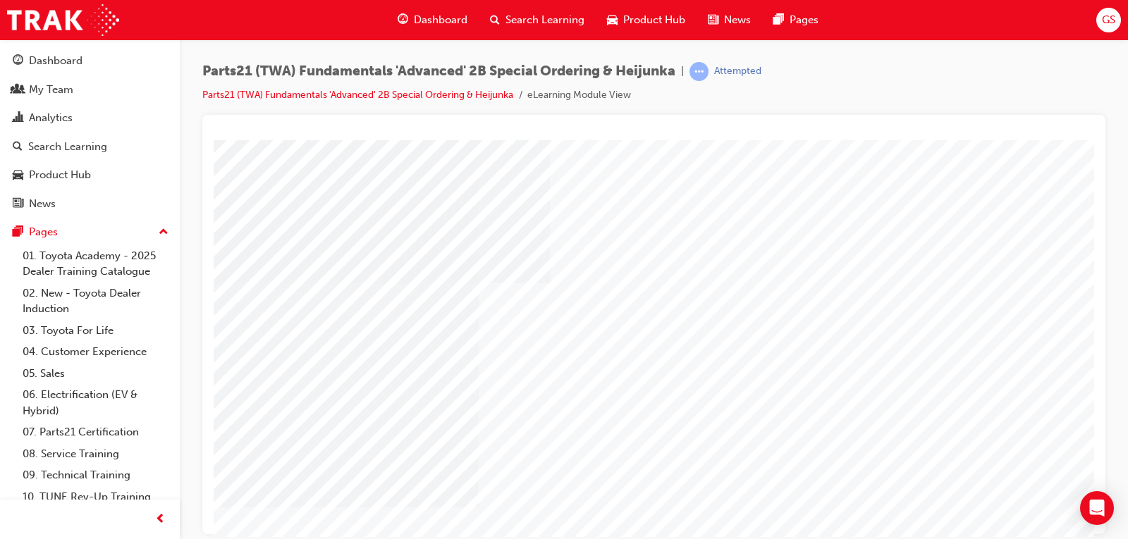
type input "graham"
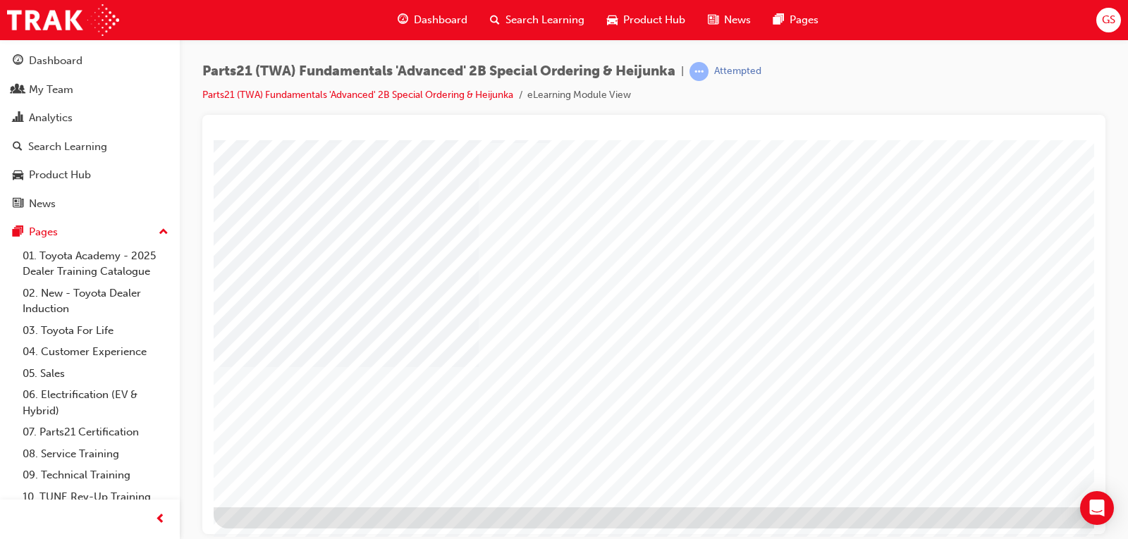
scroll to position [141, 0]
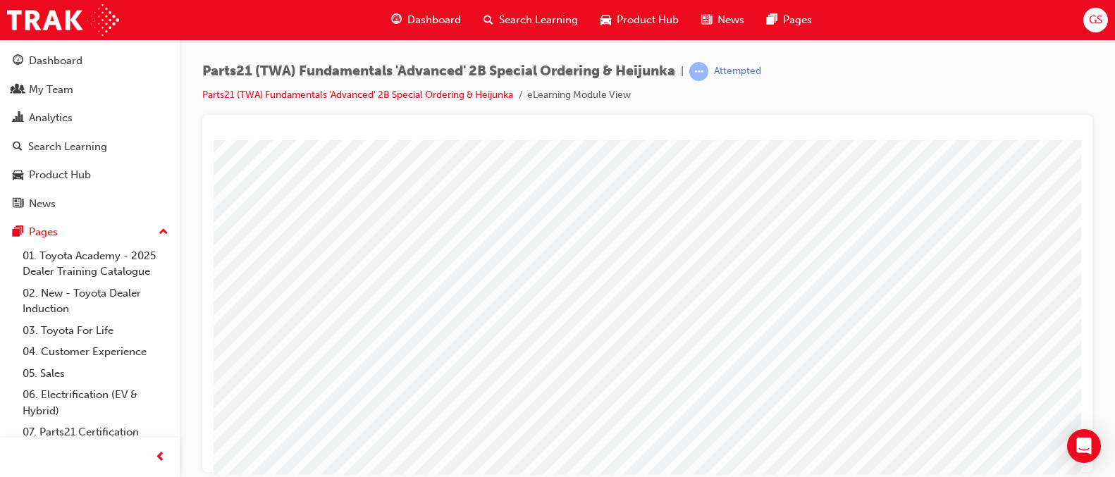
scroll to position [0, 0]
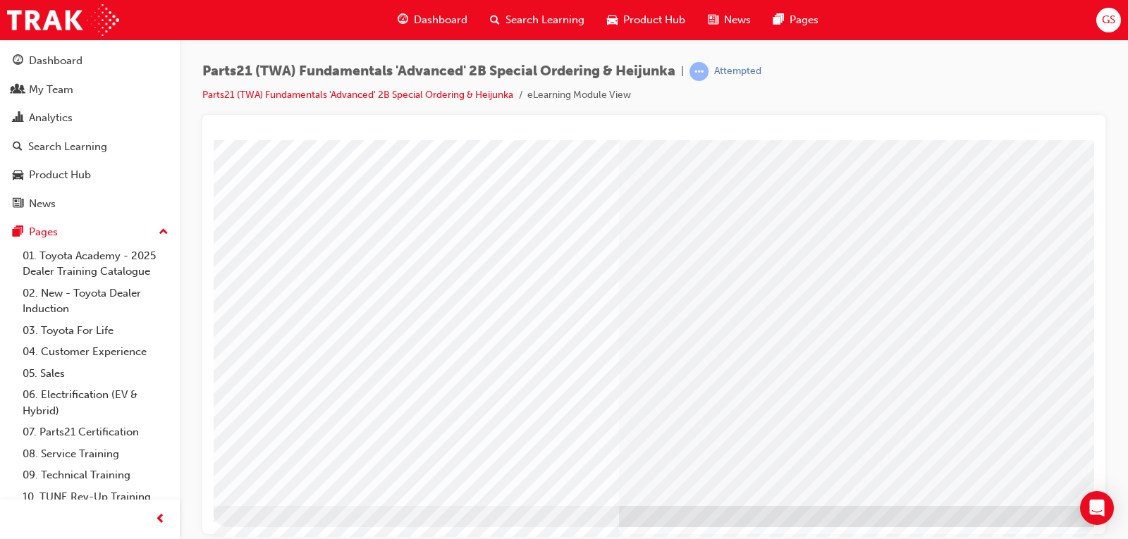
scroll to position [142, 0]
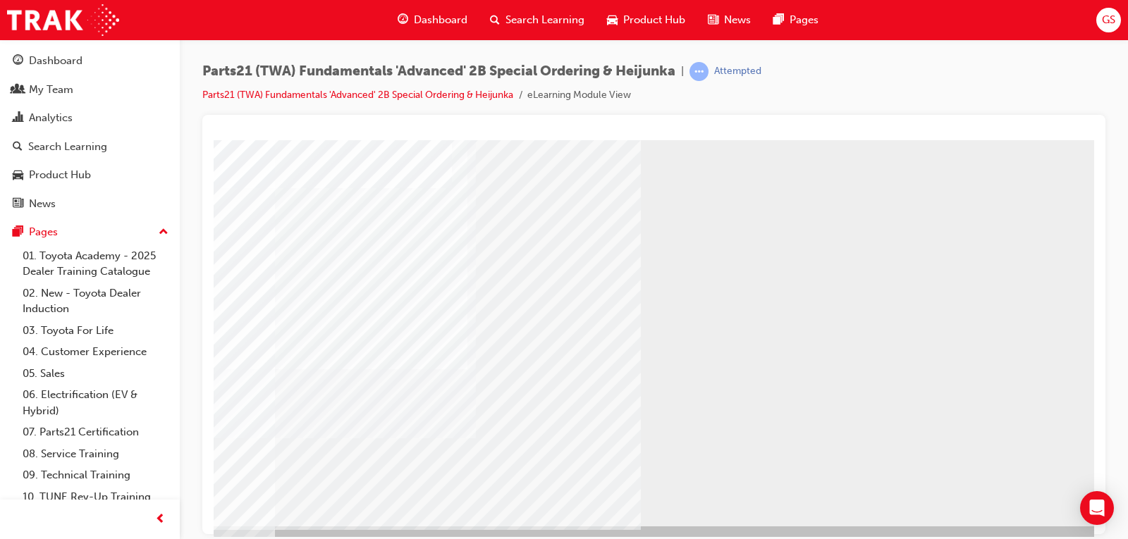
scroll to position [142, 0]
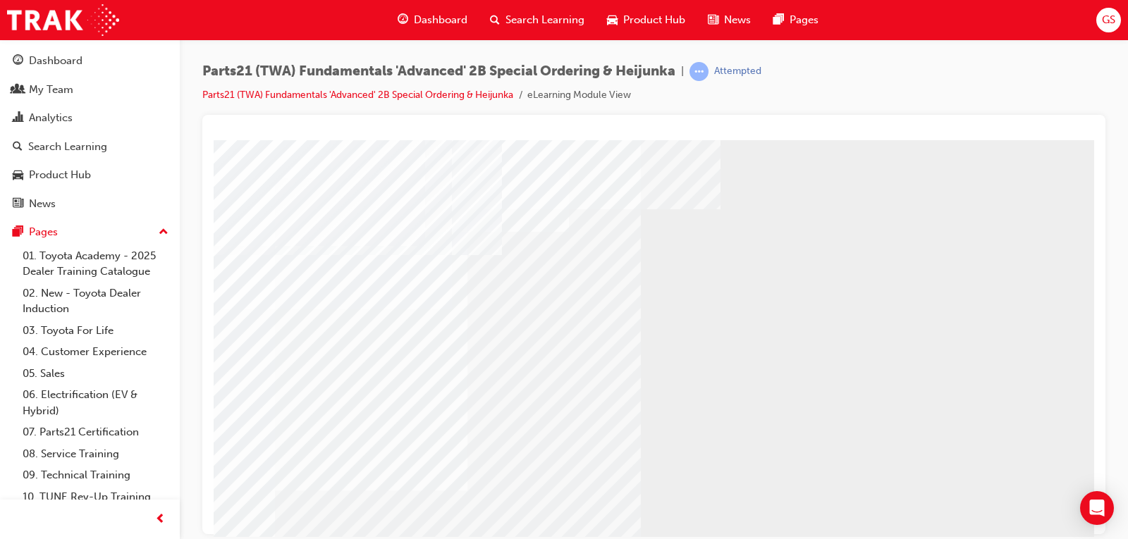
drag, startPoint x: 448, startPoint y: 479, endPoint x: 530, endPoint y: 462, distance: 83.7
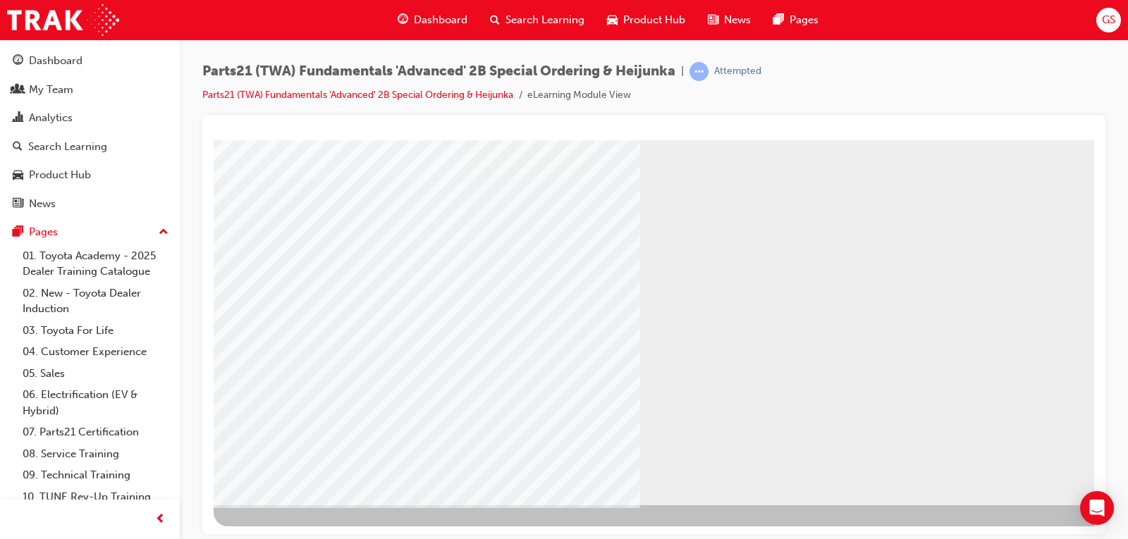
scroll to position [0, 0]
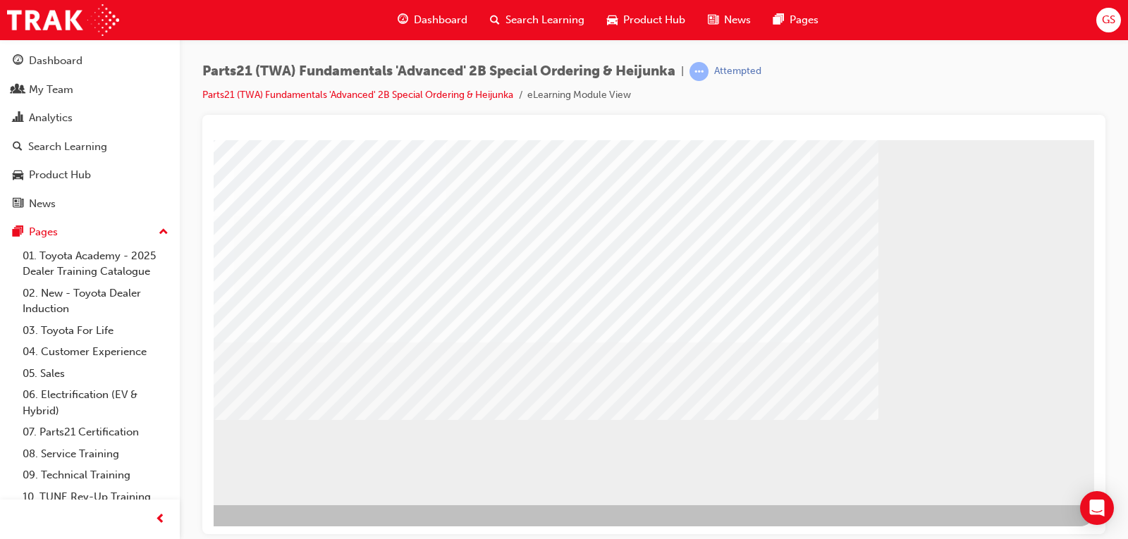
drag, startPoint x: 1152, startPoint y: 678, endPoint x: 1060, endPoint y: 516, distance: 185.7
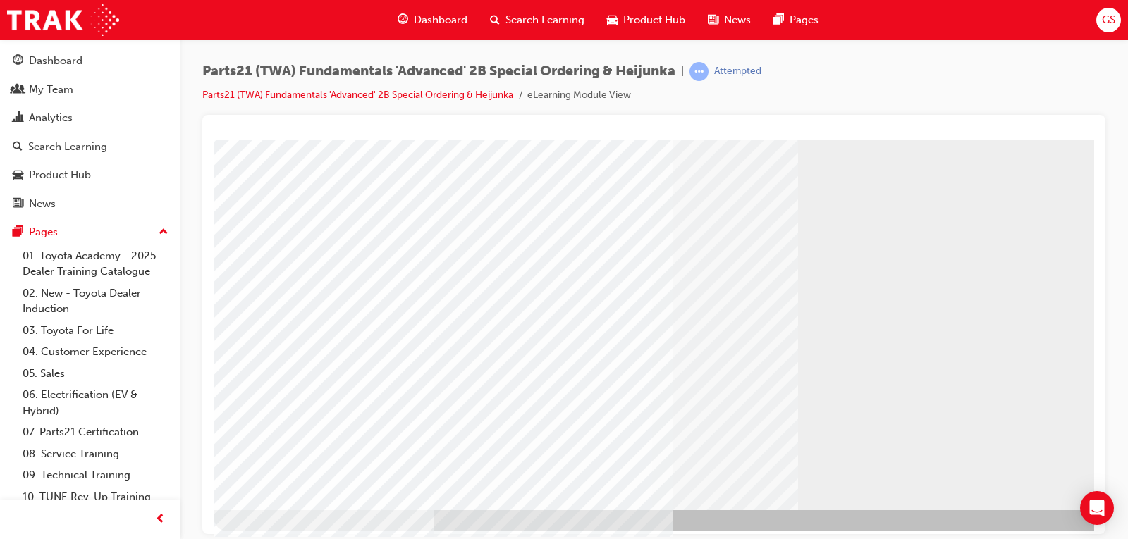
scroll to position [0, 0]
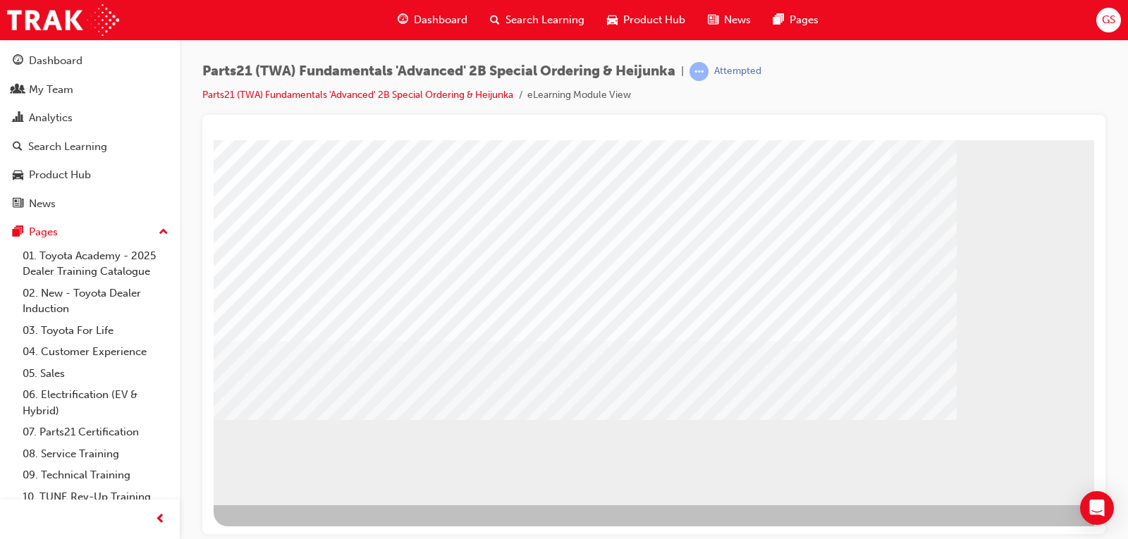
click at [337, 324] on div "" at bounding box center [693, 251] width 959 height 508
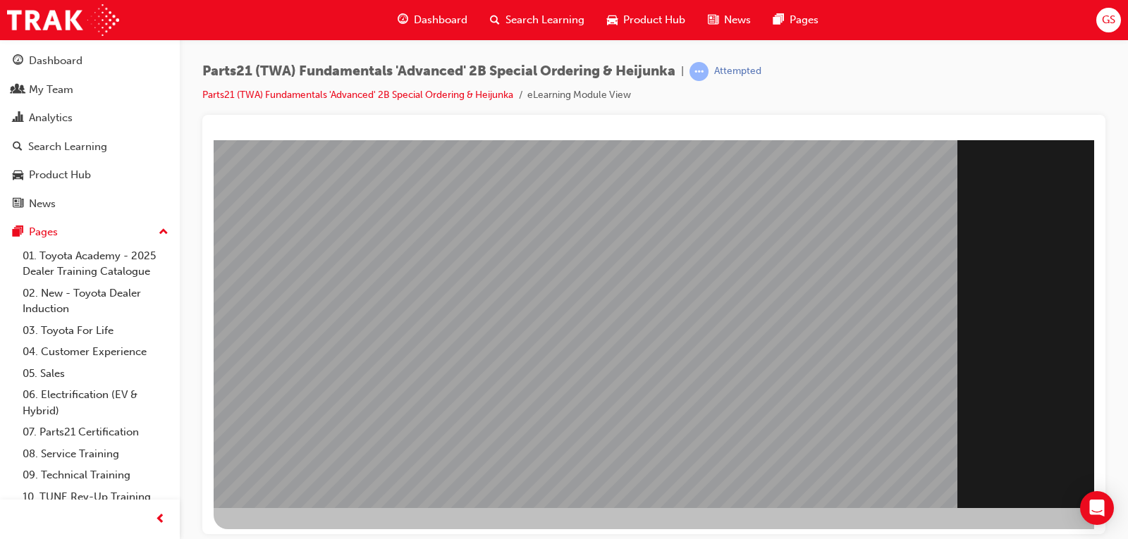
scroll to position [141, 0]
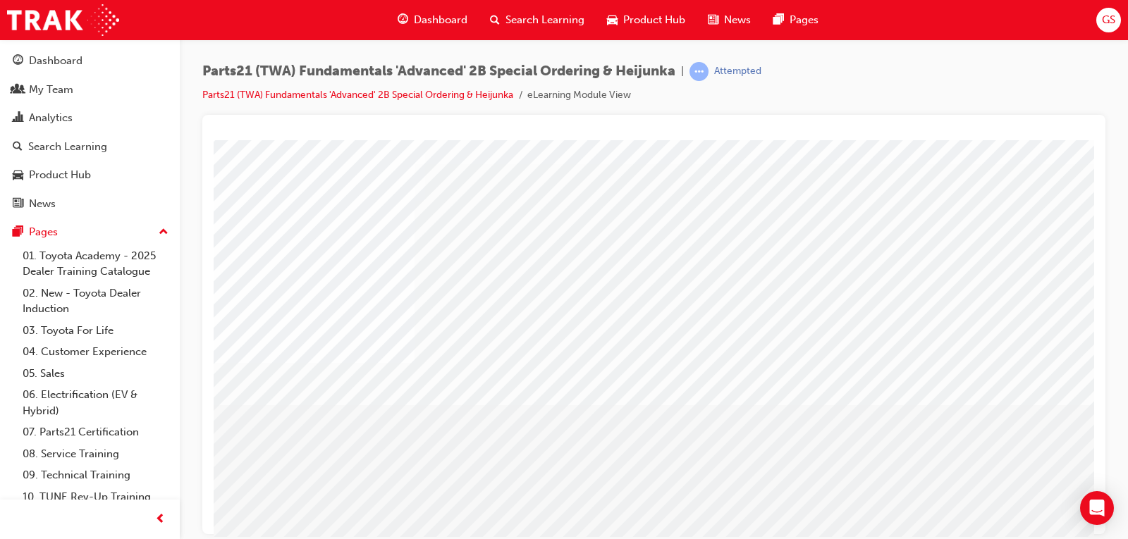
scroll to position [142, 0]
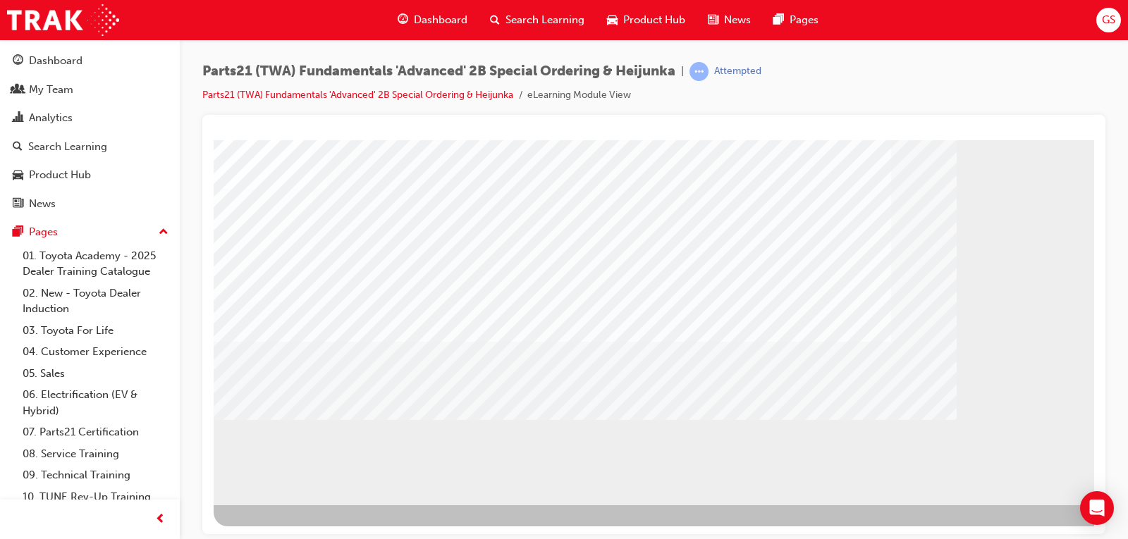
scroll to position [142, 89]
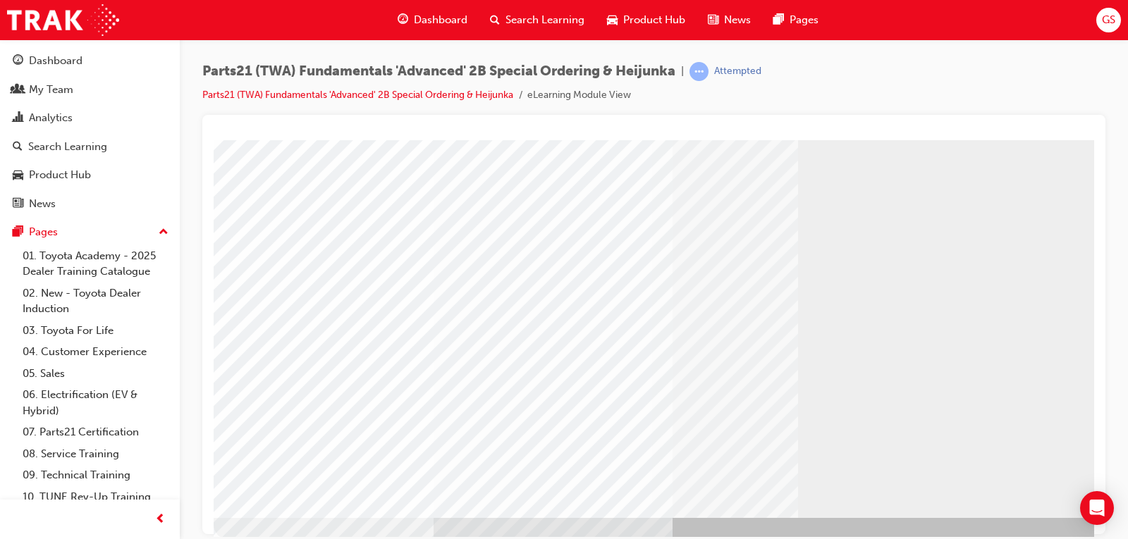
scroll to position [141, 0]
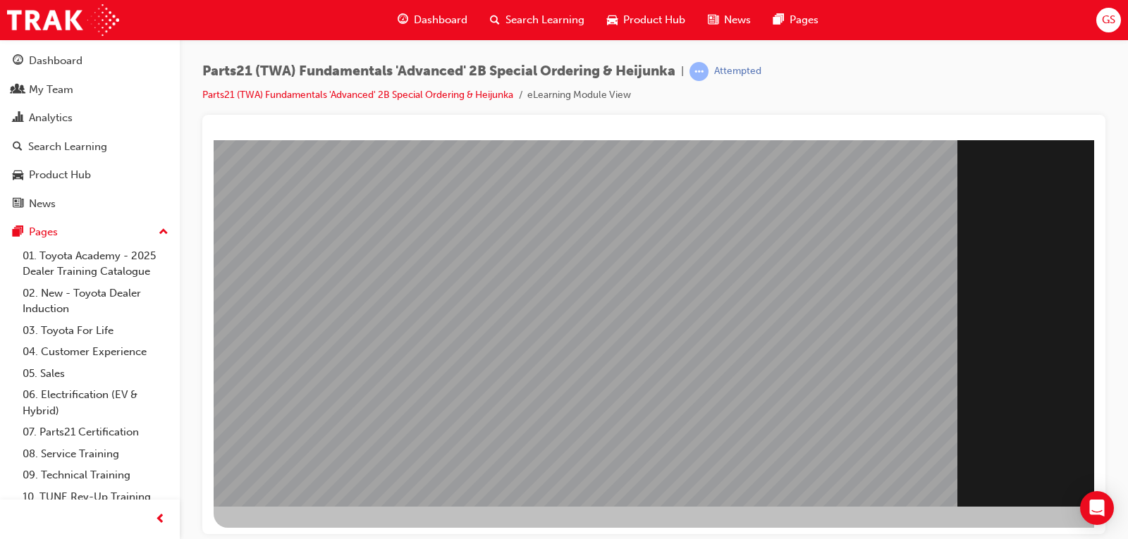
scroll to position [142, 0]
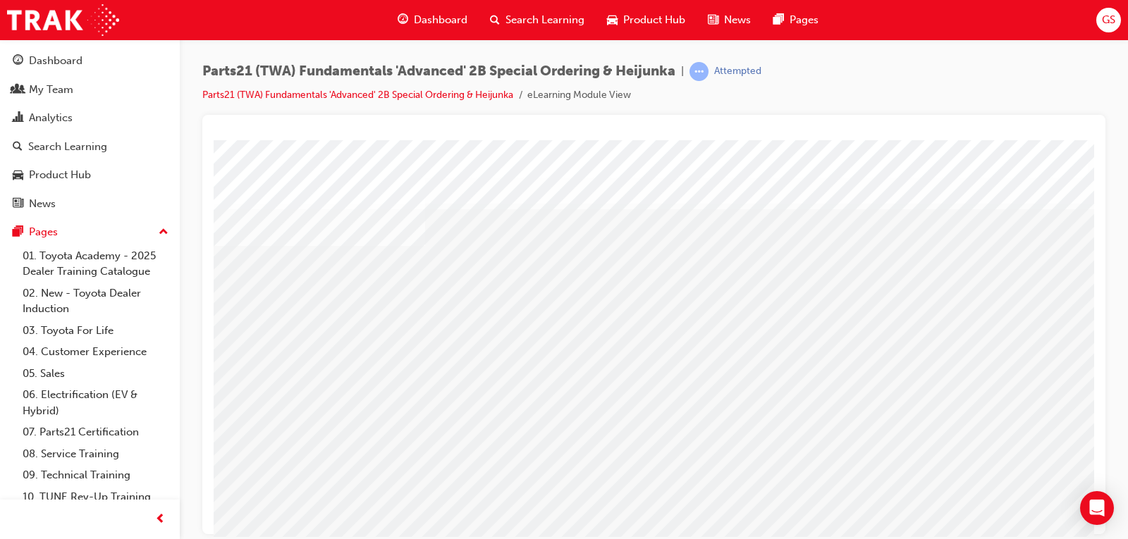
drag, startPoint x: 708, startPoint y: 393, endPoint x: 723, endPoint y: 429, distance: 38.9
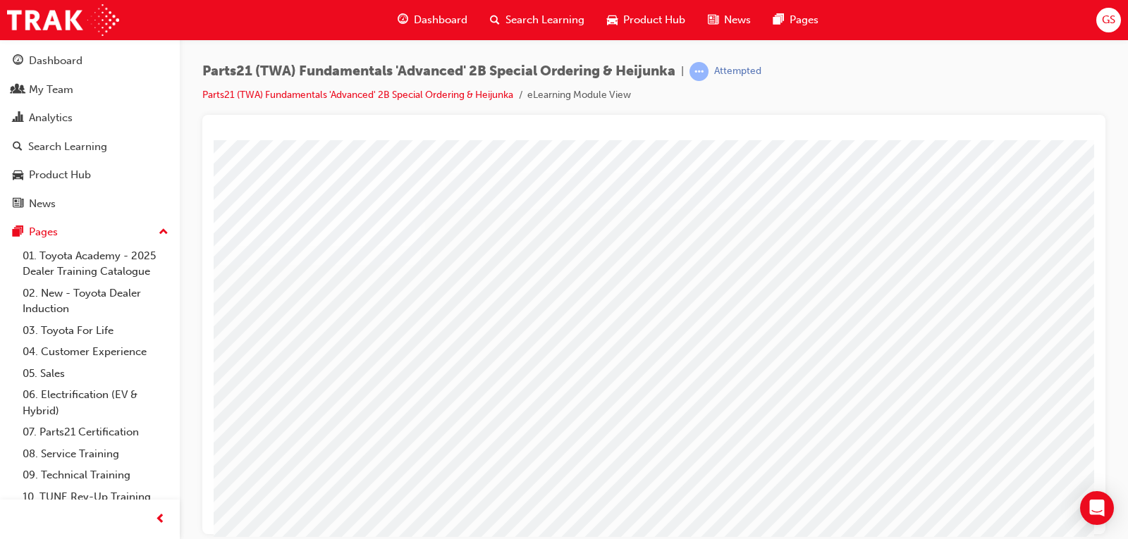
drag, startPoint x: 385, startPoint y: 414, endPoint x: 384, endPoint y: 424, distance: 10.0
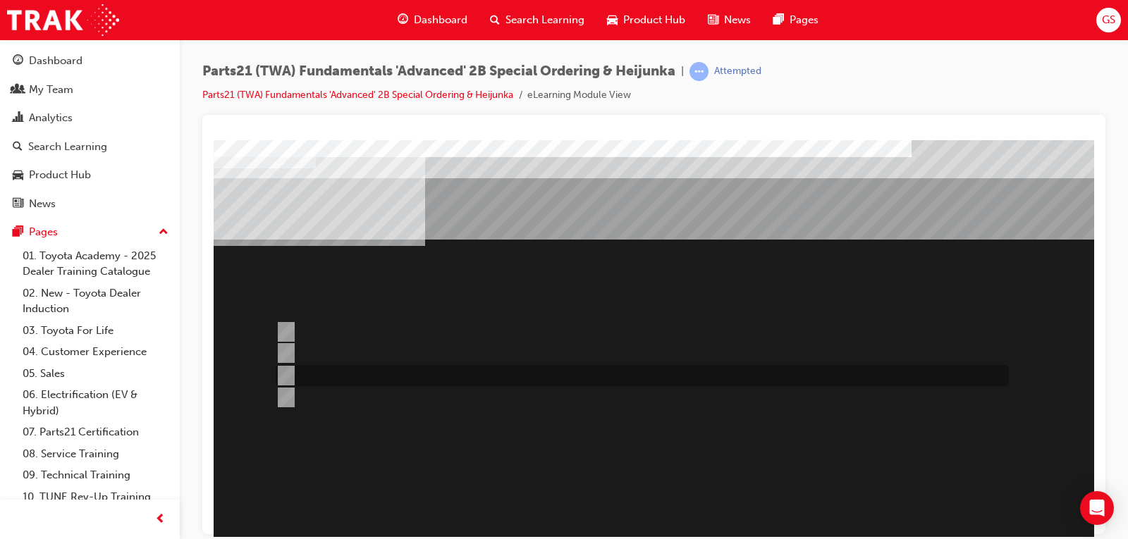
click at [283, 371] on input "Must be for Dealer Workshop repair orders requiring parts urgently" at bounding box center [284, 376] width 16 height 16
radio input "true"
click at [282, 324] on input "Place an Emergency order first" at bounding box center [284, 332] width 16 height 16
radio input "true"
click at [282, 372] on input "Must be for Dealer Workshop repair orders requiring parts urgently" at bounding box center [284, 376] width 16 height 16
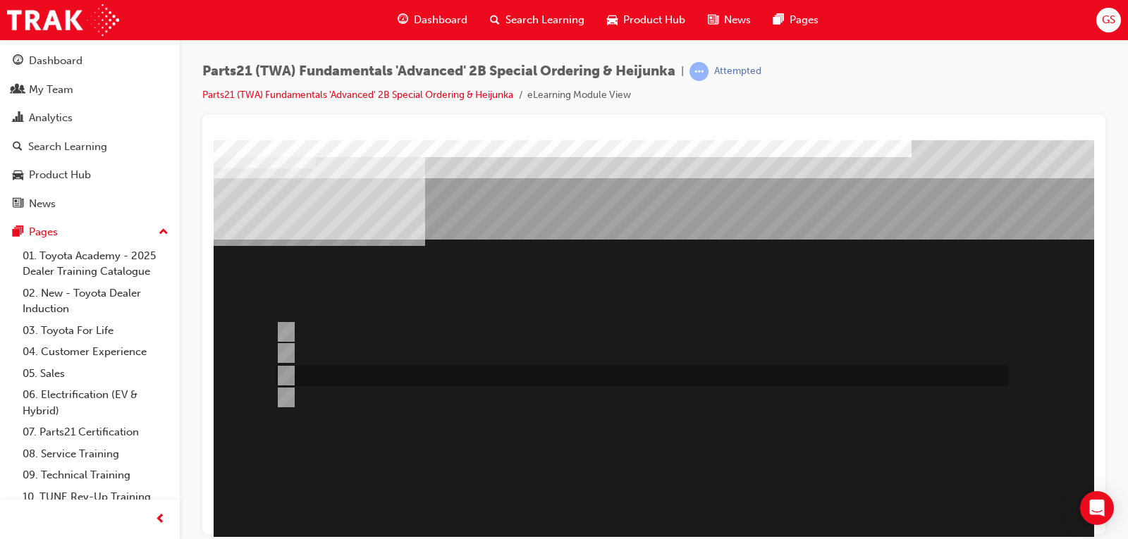
radio input "true"
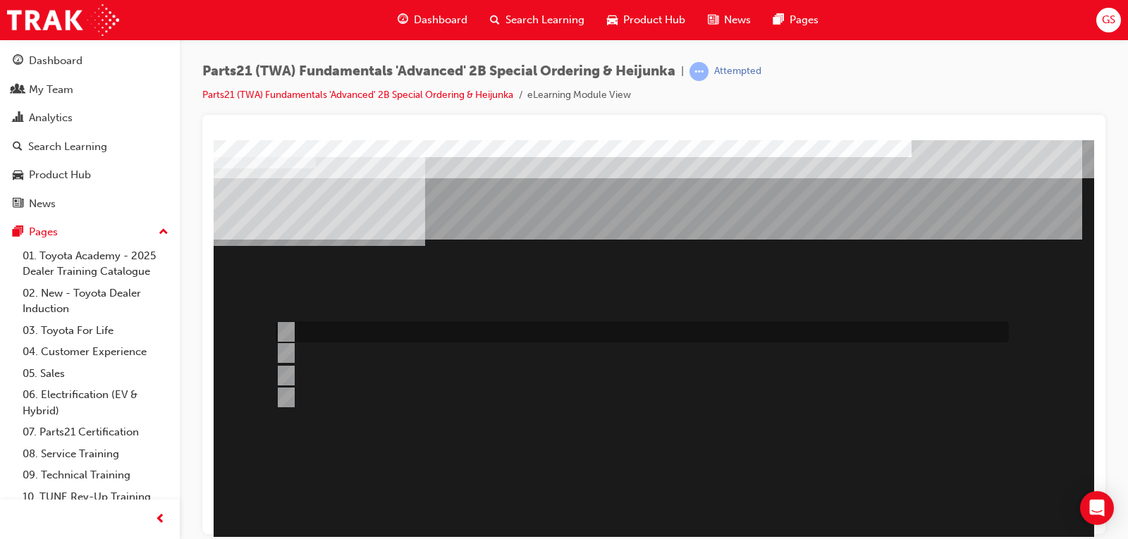
click at [285, 325] on input "Use the Navision STAR system selecting “All Time Buy” request type" at bounding box center [284, 332] width 16 height 16
radio input "true"
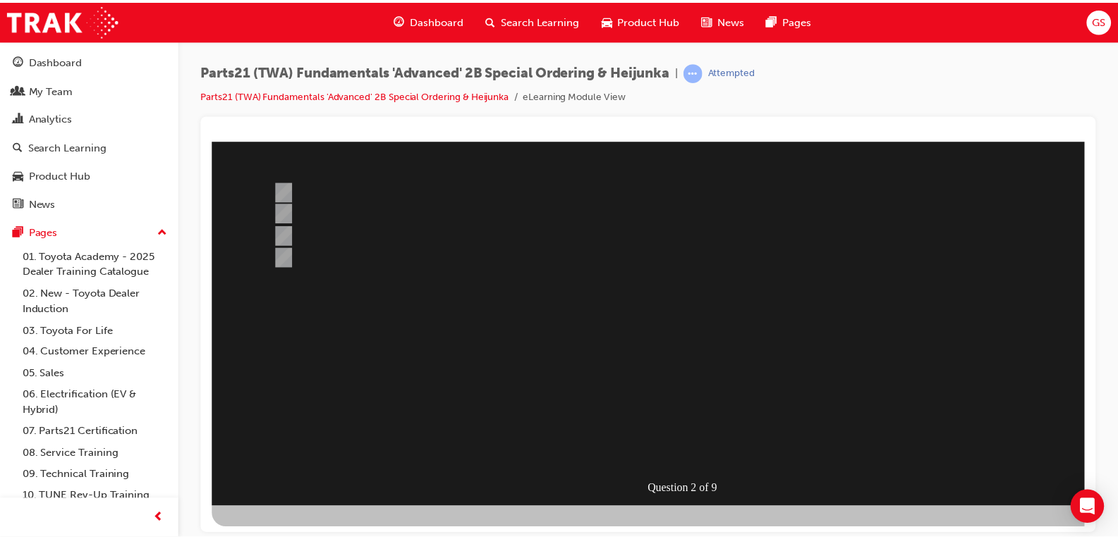
scroll to position [141, 0]
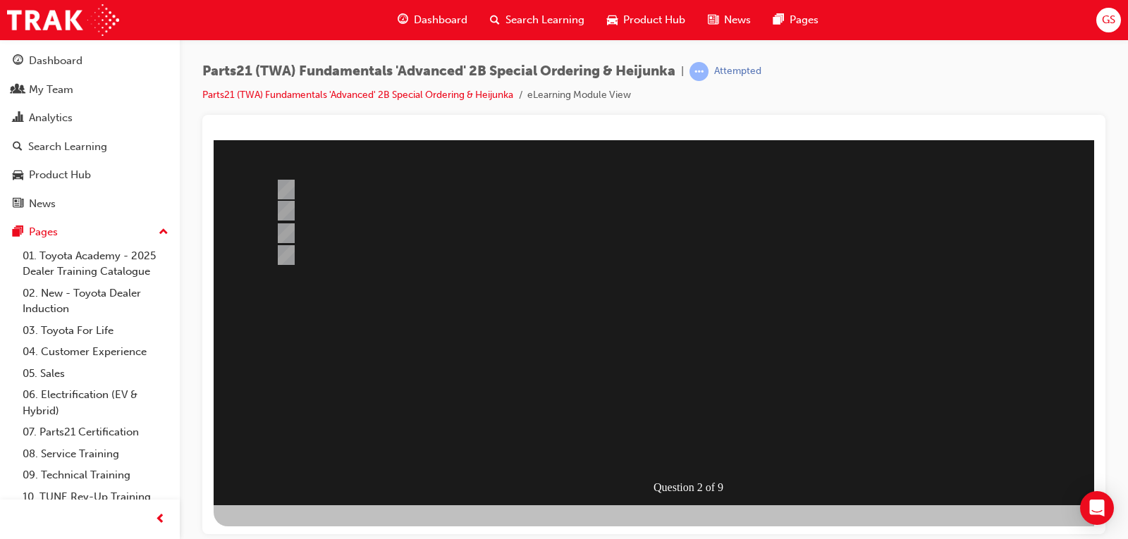
scroll to position [0, 0]
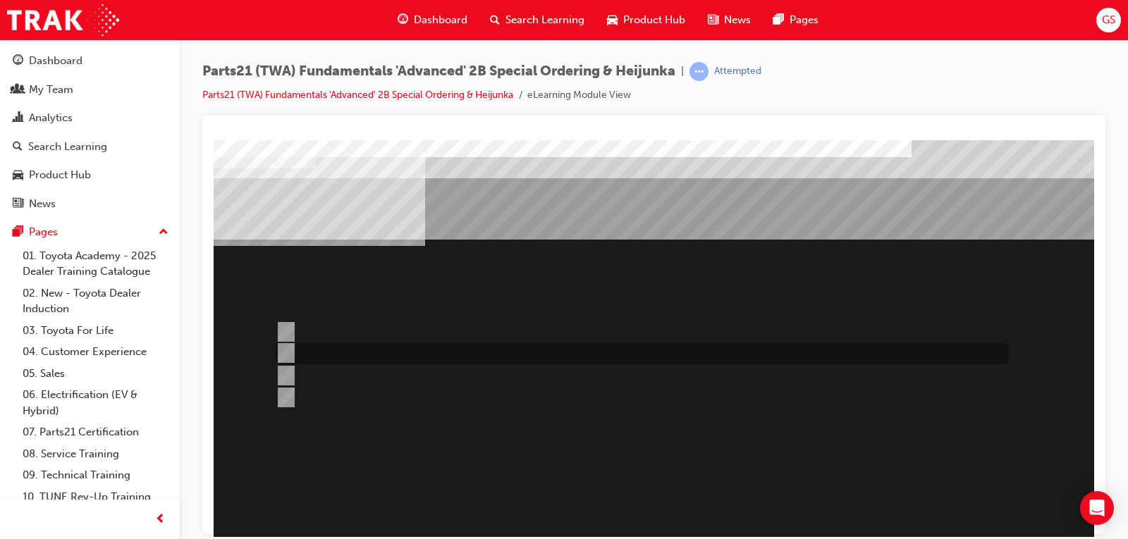
click at [283, 348] on input "Dealer Facing Depot" at bounding box center [284, 354] width 16 height 16
radio input "true"
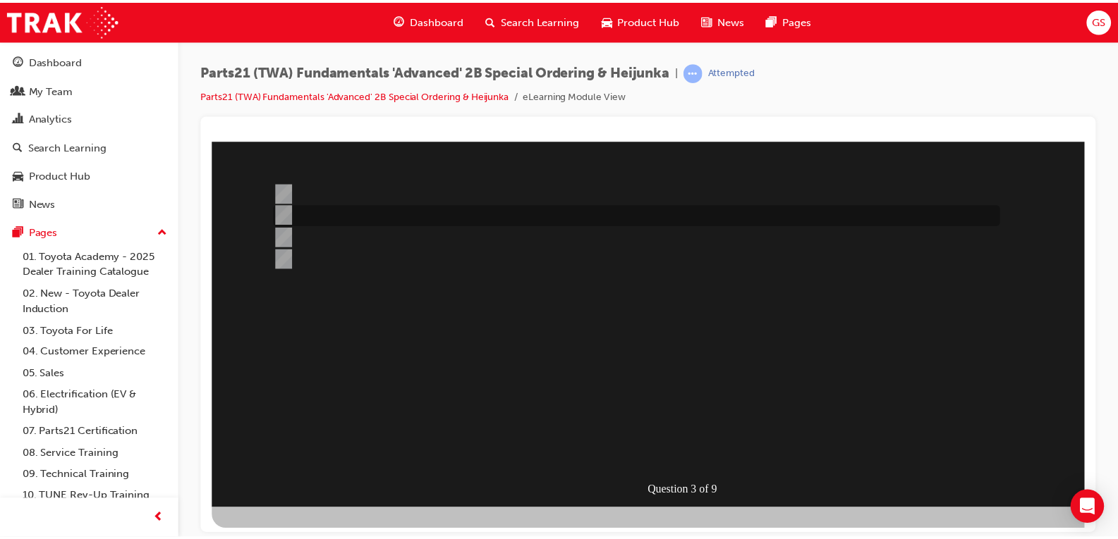
scroll to position [142, 0]
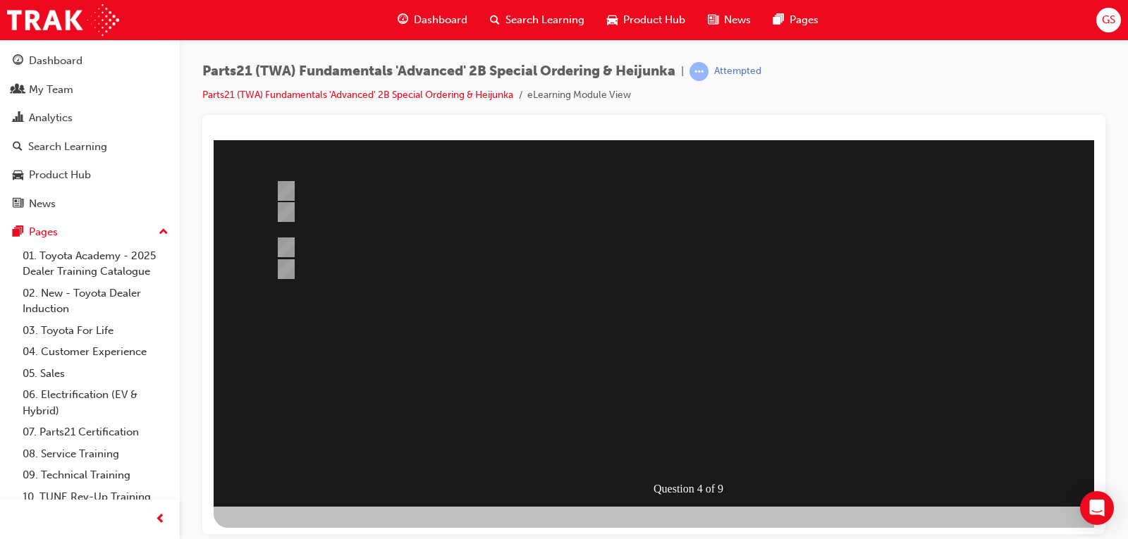
scroll to position [0, 0]
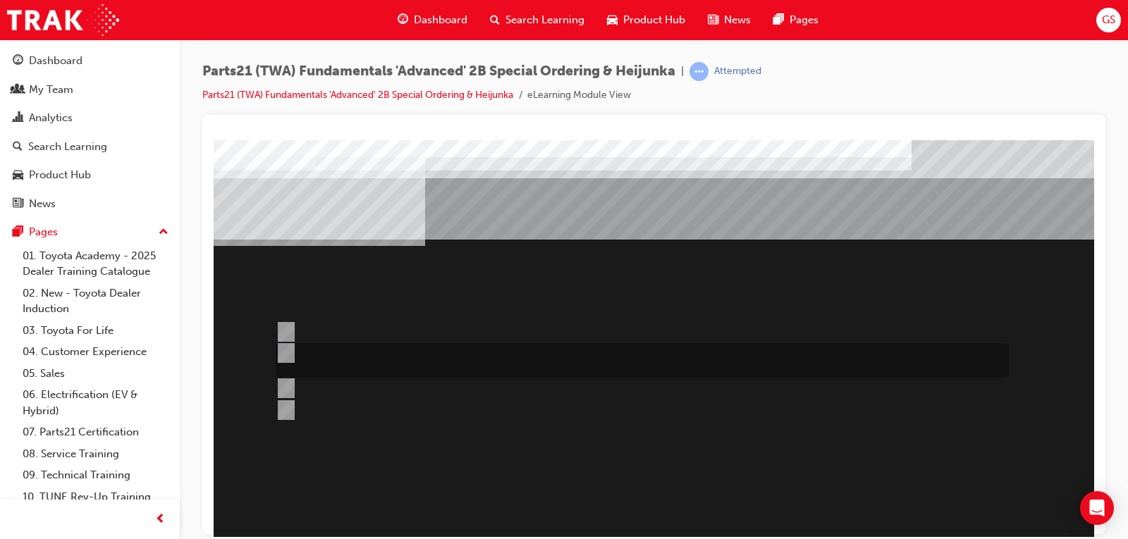
click at [287, 349] on input "Ability to procure urgently required parts from non-facing and central parts de…" at bounding box center [284, 354] width 16 height 16
radio input "true"
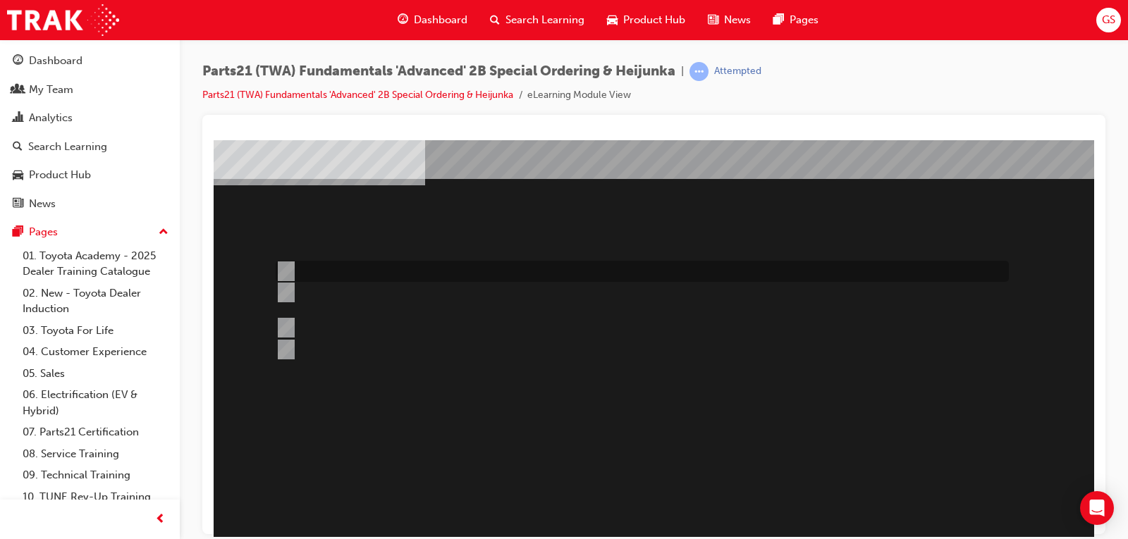
scroll to position [141, 0]
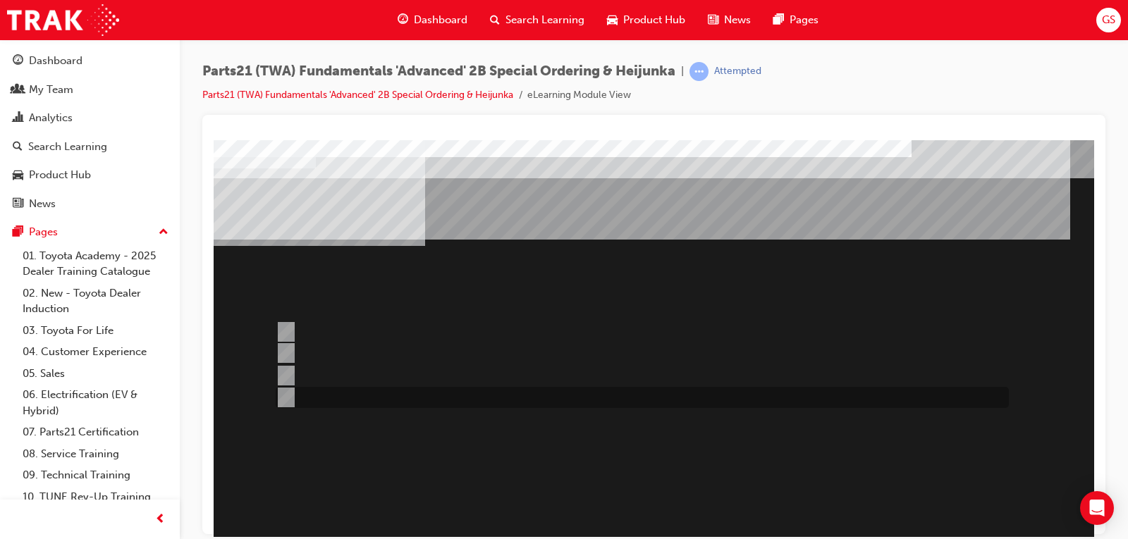
click at [276, 390] on input "Directly from the Navision System or from the “VOR Air Freight Charge Estimate”…" at bounding box center [284, 398] width 16 height 16
radio input "true"
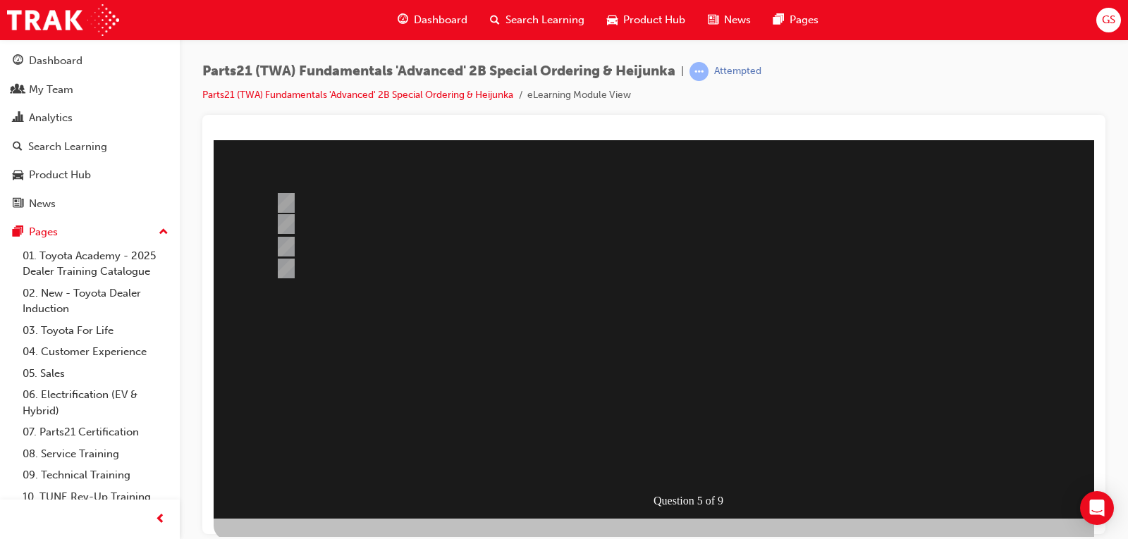
scroll to position [142, 0]
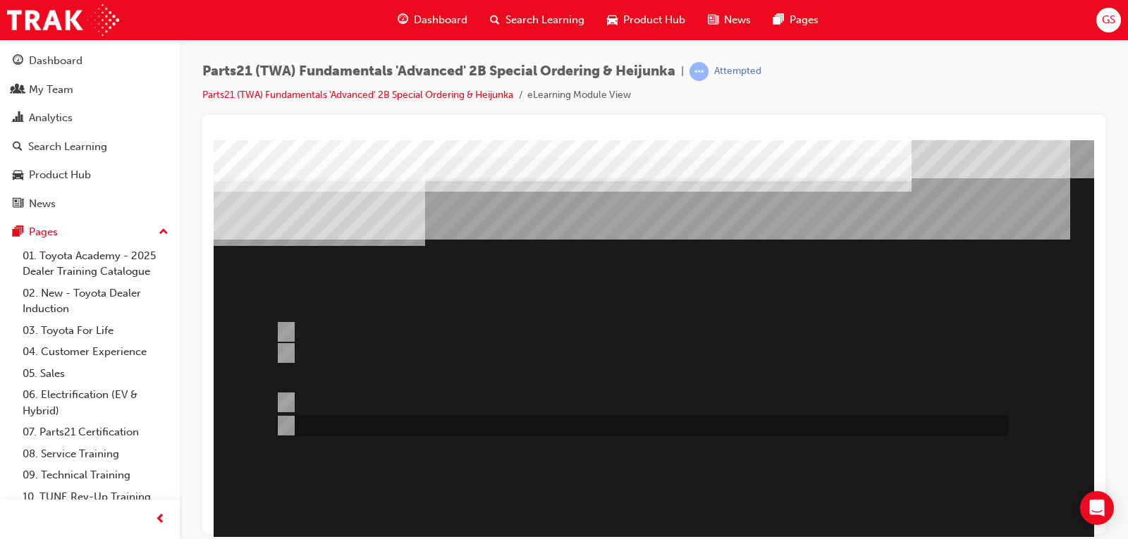
click at [283, 422] on input "All of the above" at bounding box center [284, 426] width 16 height 16
radio input "true"
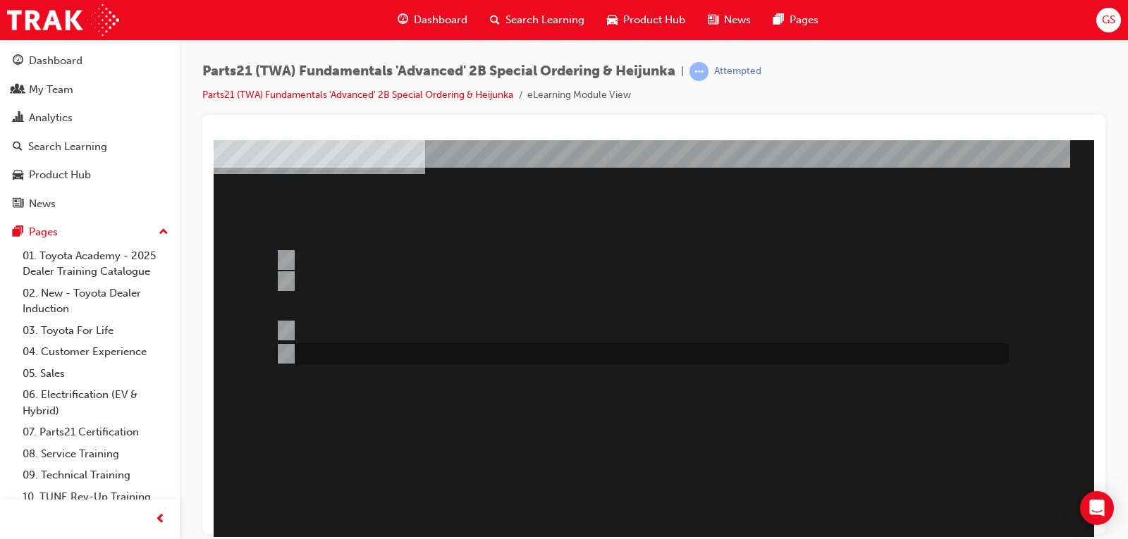
scroll to position [141, 0]
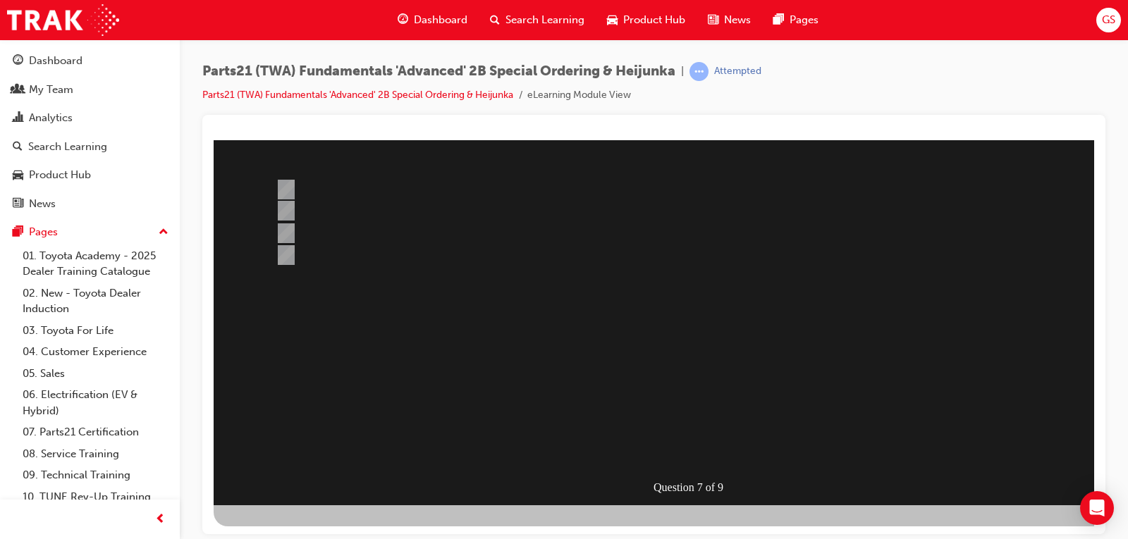
scroll to position [0, 0]
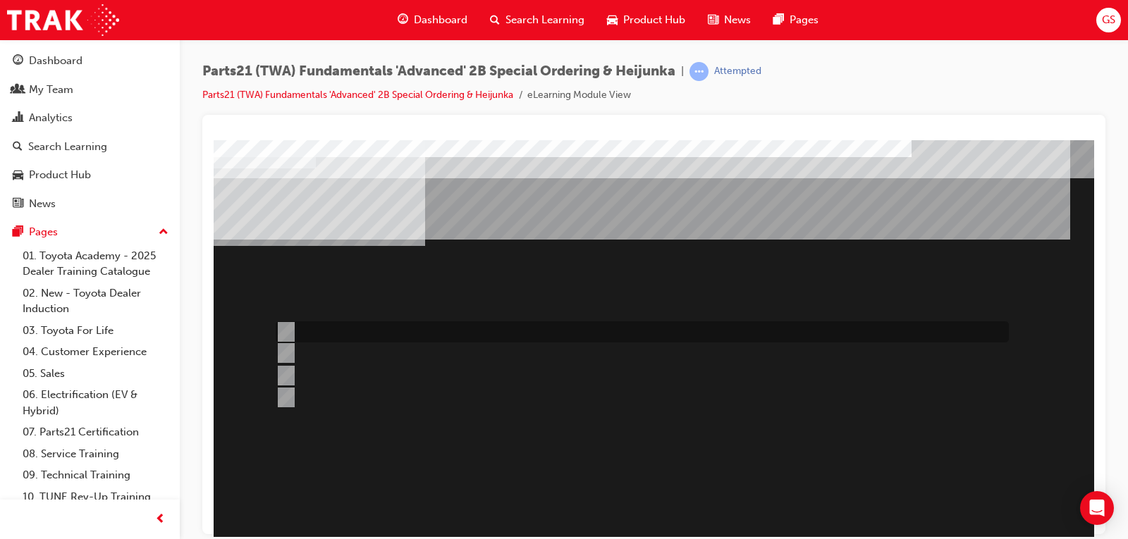
click at [282, 329] on input "Refer to the comments against the item in Navision or review information provid…" at bounding box center [284, 332] width 16 height 16
radio input "true"
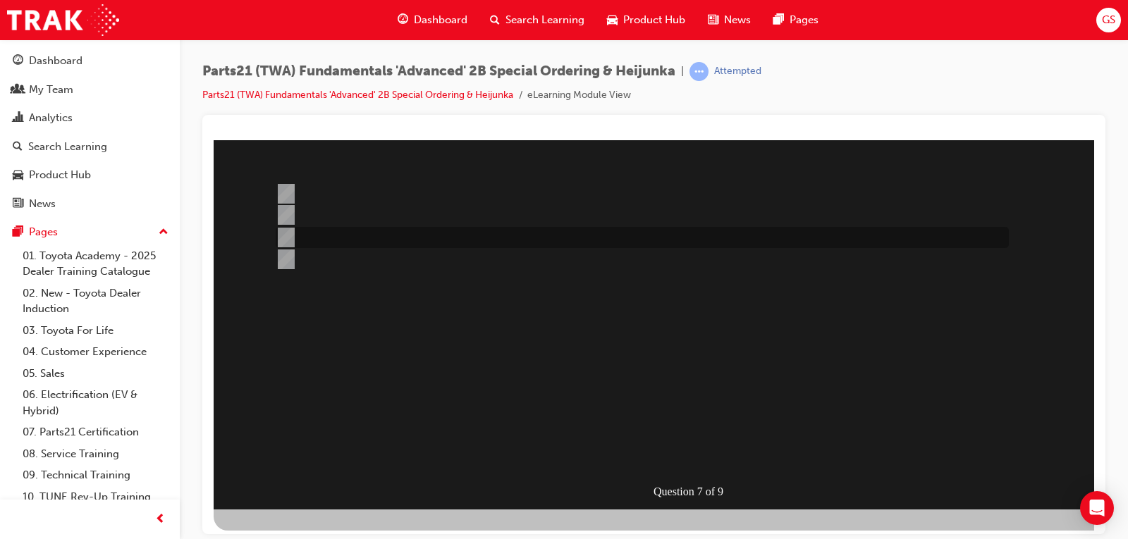
scroll to position [142, 0]
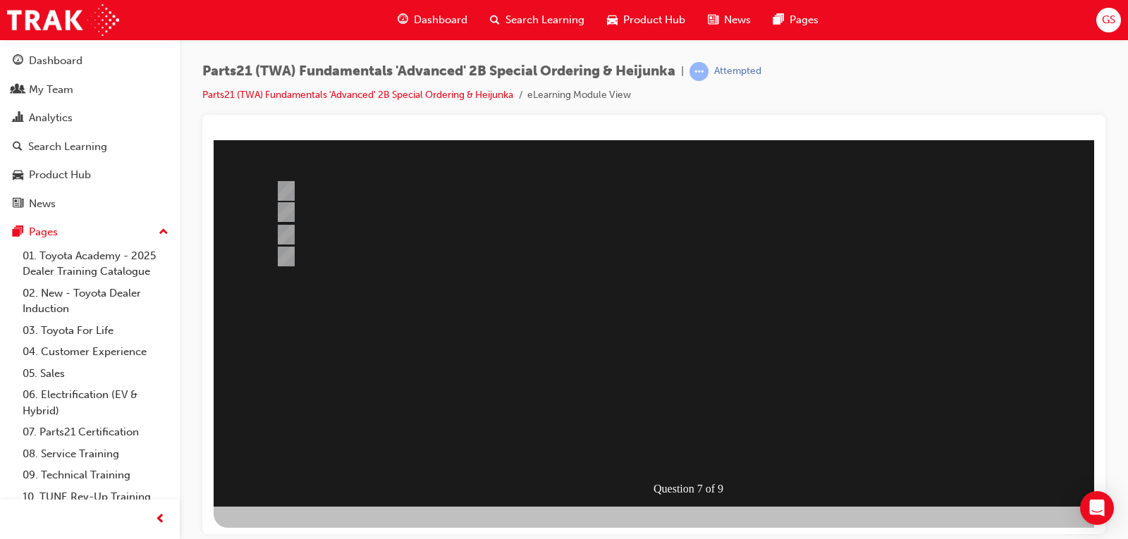
scroll to position [0, 0]
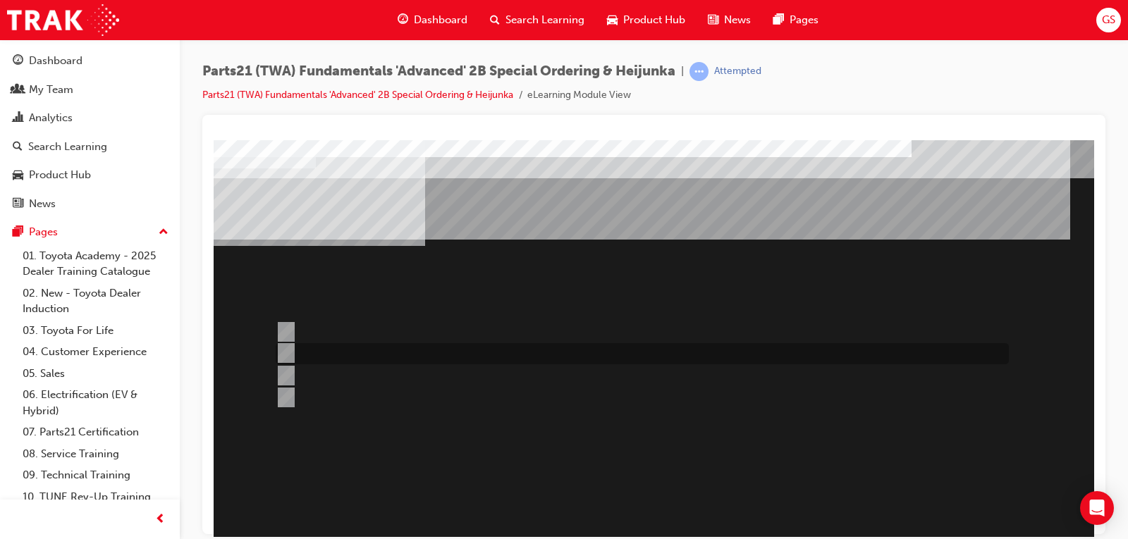
click at [290, 348] on input "Submit a case Via the STAR System in Navision" at bounding box center [284, 354] width 16 height 16
radio input "true"
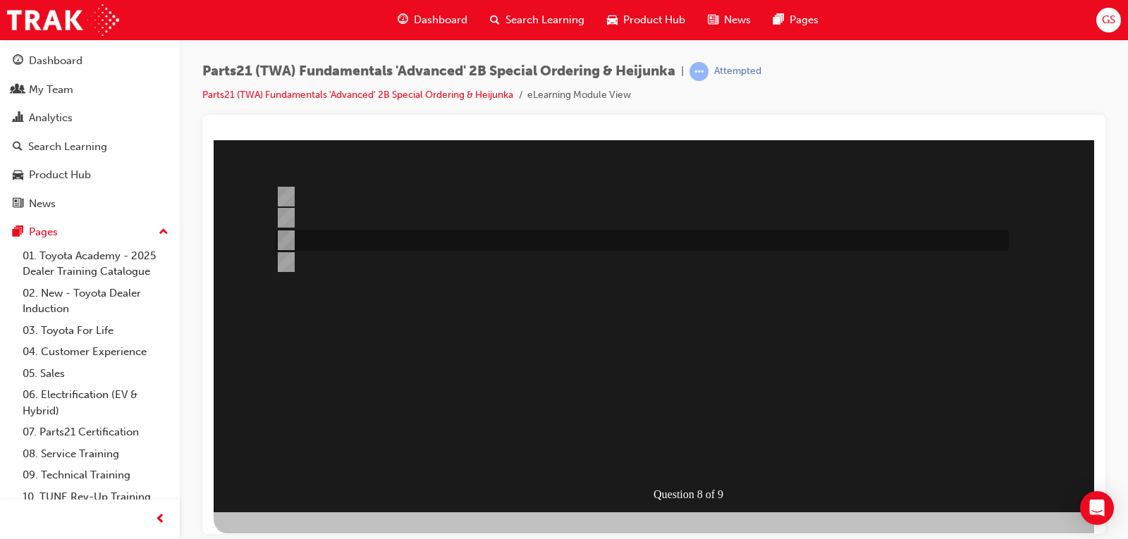
scroll to position [142, 0]
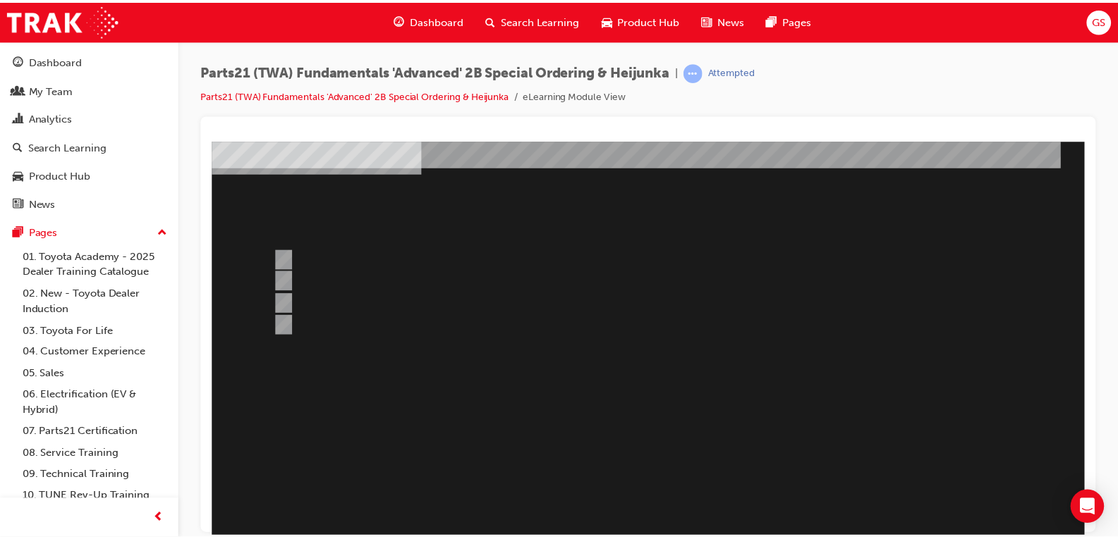
scroll to position [72, 0]
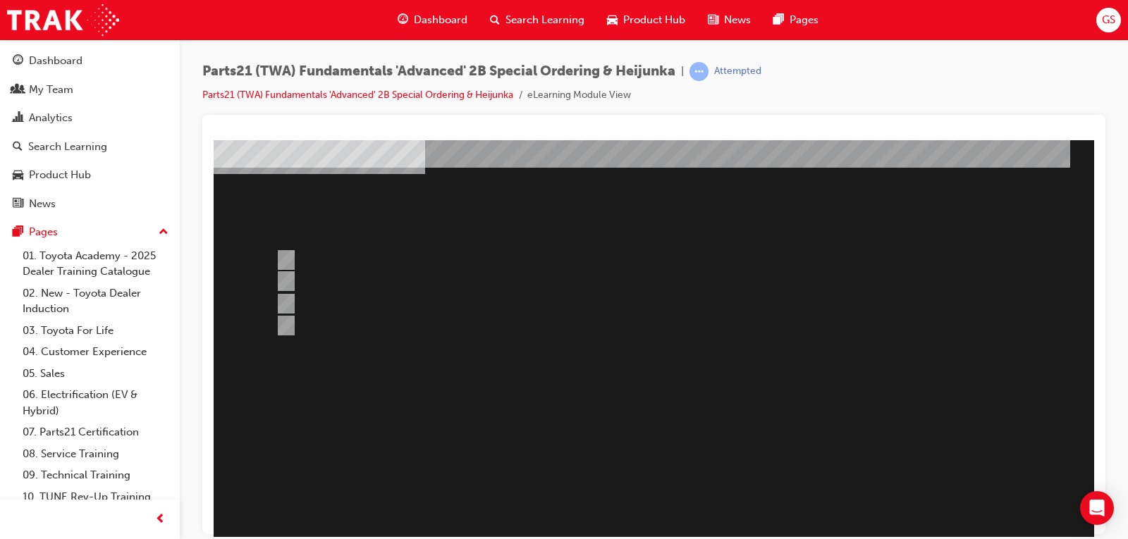
drag, startPoint x: 293, startPoint y: 256, endPoint x: 307, endPoint y: 270, distance: 19.9
click at [293, 255] on div at bounding box center [693, 322] width 959 height 508
click at [286, 324] on input "Place a created demand order" at bounding box center [284, 326] width 16 height 16
radio input "true"
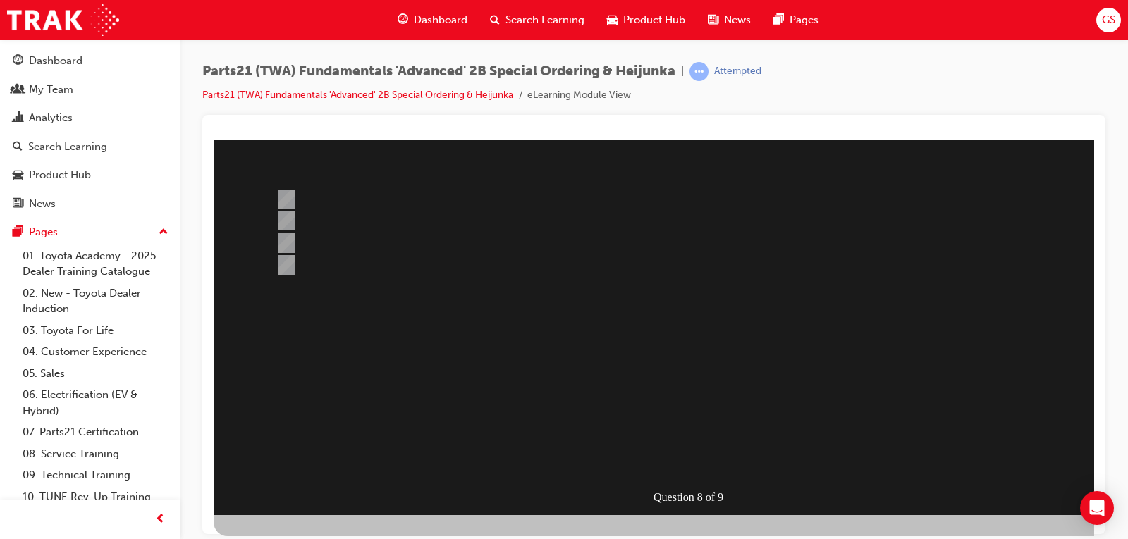
scroll to position [0, 0]
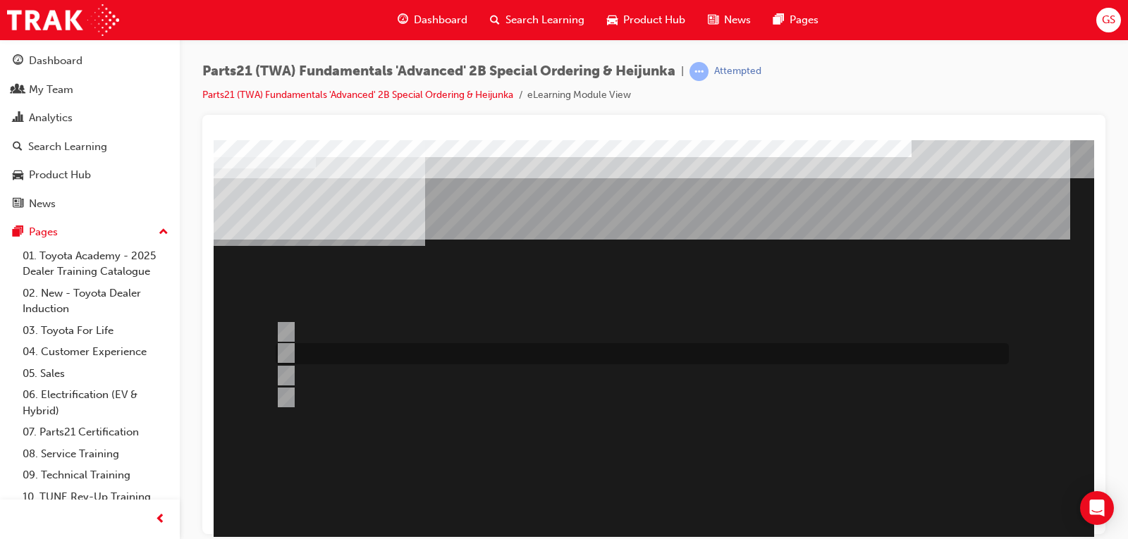
click at [286, 347] on input "Production Smoothing" at bounding box center [284, 354] width 16 height 16
radio input "true"
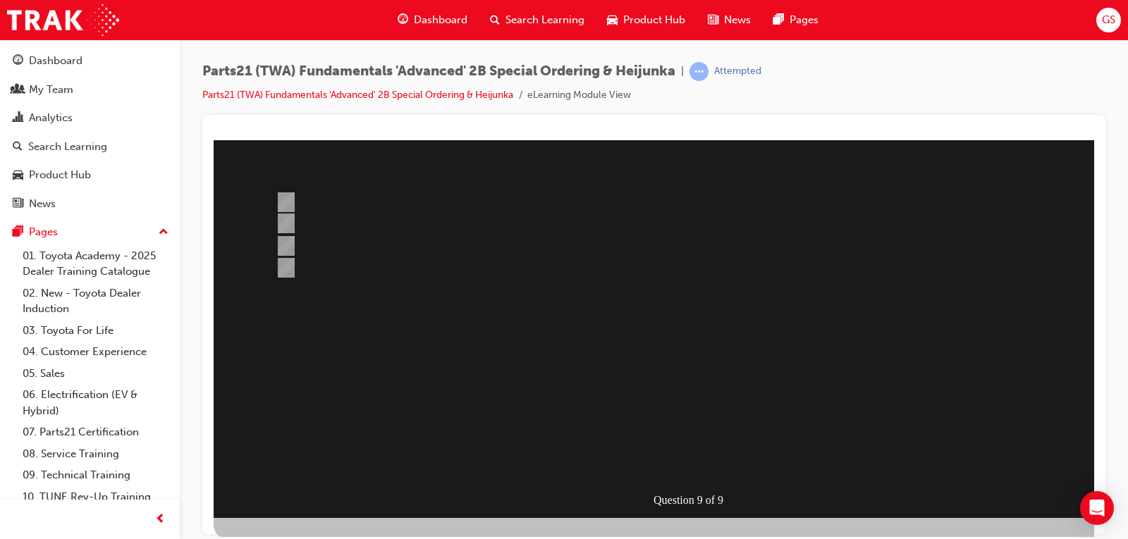
scroll to position [142, 0]
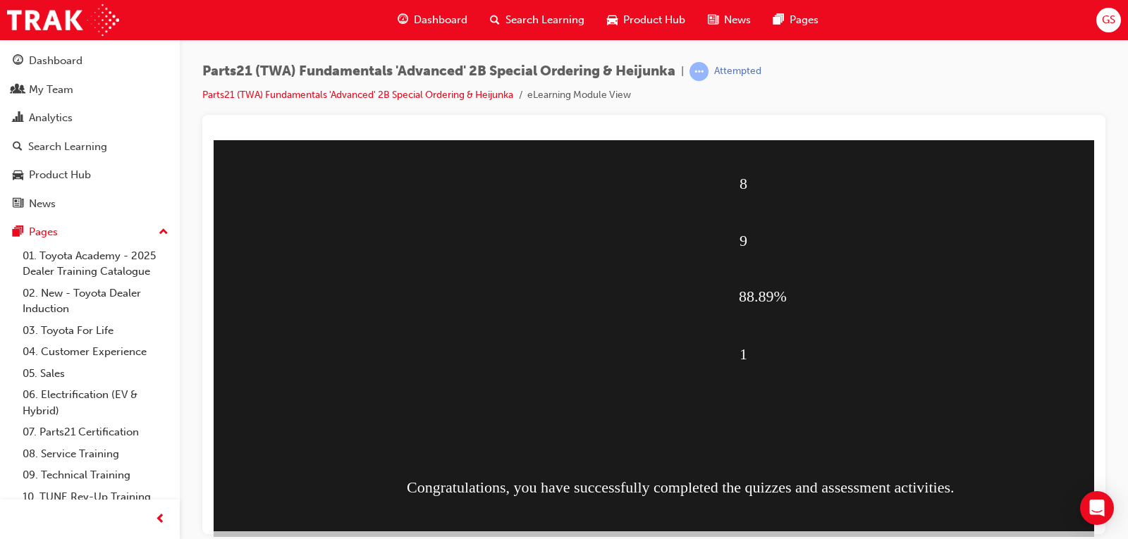
scroll to position [141, 0]
